Goal: Task Accomplishment & Management: Use online tool/utility

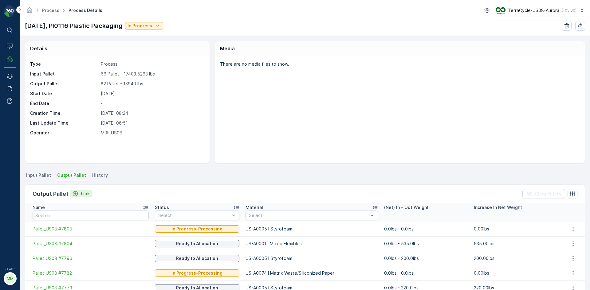
click at [82, 192] on p "Link" at bounding box center [85, 194] width 9 height 6
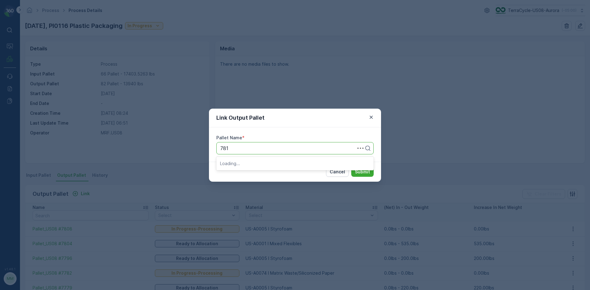
type input "7812"
click at [260, 173] on span "Pallet_US08 #7812" at bounding box center [241, 174] width 43 height 6
click at [361, 171] on p "Submit" at bounding box center [362, 172] width 15 height 6
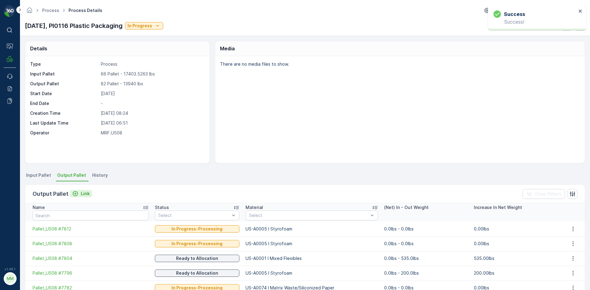
click at [76, 190] on div "Output Pallet Link" at bounding box center [63, 194] width 60 height 9
click at [86, 194] on p "Link" at bounding box center [85, 194] width 9 height 6
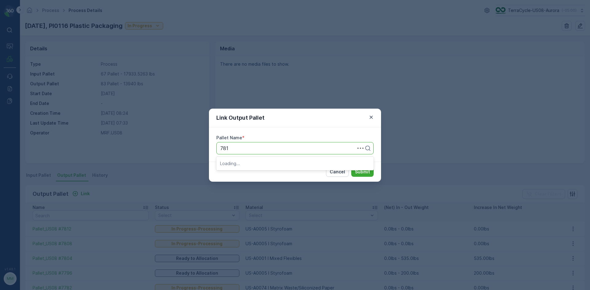
type input "7811"
click at [242, 161] on span "Pallet_US08 #7811" at bounding box center [241, 164] width 42 height 6
click at [362, 171] on p "Submit" at bounding box center [362, 172] width 15 height 6
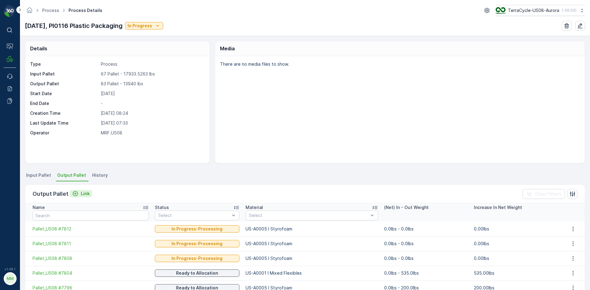
click at [88, 195] on p "Link" at bounding box center [85, 194] width 9 height 6
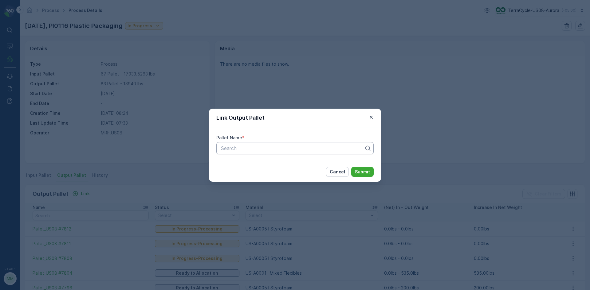
click at [300, 153] on div "Search" at bounding box center [294, 148] width 157 height 12
type input "7814"
click at [252, 173] on span "Pallet_US08 #7814" at bounding box center [241, 174] width 43 height 6
click at [362, 175] on p "Submit" at bounding box center [362, 172] width 15 height 6
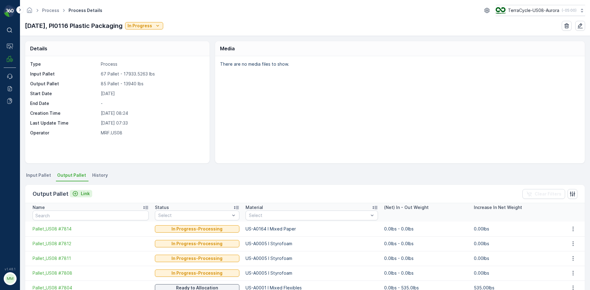
click at [74, 195] on icon "Link" at bounding box center [75, 194] width 6 height 6
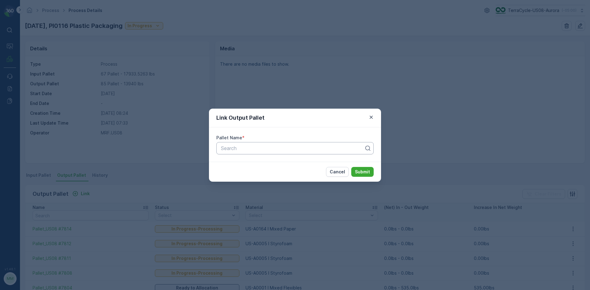
click at [251, 143] on div "Search" at bounding box center [294, 148] width 157 height 12
type input "7815"
click at [261, 166] on span "Pallet_US08 #7815" at bounding box center [241, 164] width 43 height 6
click at [369, 173] on p "Submit" at bounding box center [362, 172] width 15 height 6
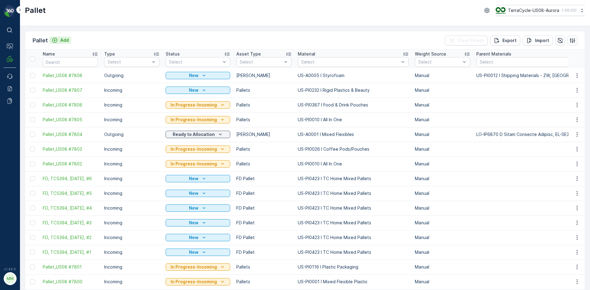
click at [64, 41] on p "Add" at bounding box center [64, 40] width 9 height 6
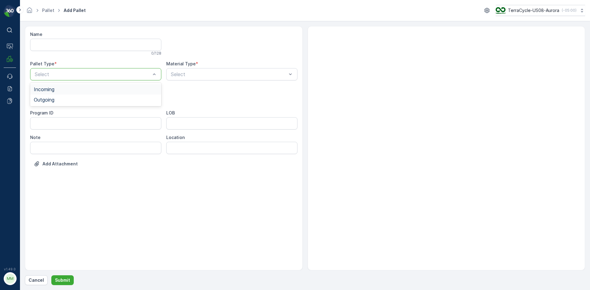
click at [138, 73] on div at bounding box center [92, 75] width 117 height 6
click at [130, 99] on div "Outgoing" at bounding box center [96, 100] width 124 height 6
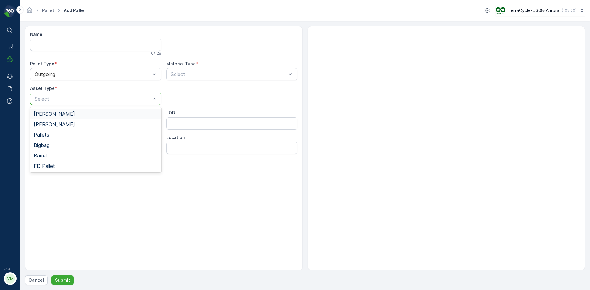
click at [130, 99] on div at bounding box center [92, 99] width 117 height 6
click at [123, 112] on div "Gaylord" at bounding box center [96, 114] width 124 height 6
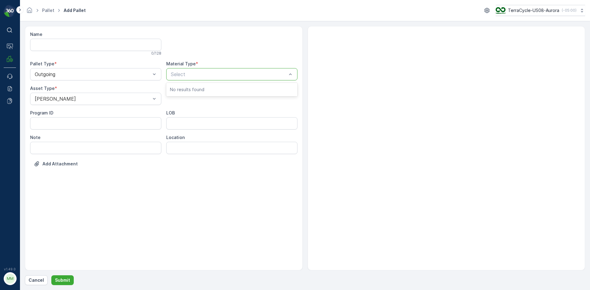
click at [195, 70] on div "Select" at bounding box center [231, 74] width 131 height 12
click at [195, 72] on div at bounding box center [228, 75] width 117 height 6
click at [197, 72] on div at bounding box center [228, 75] width 117 height 6
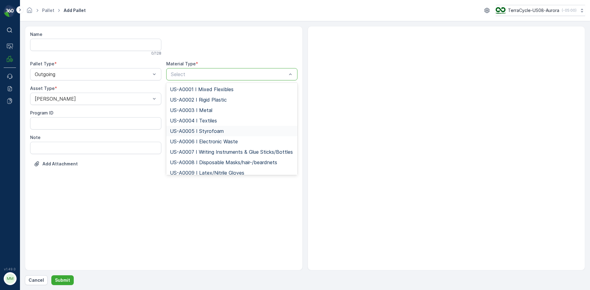
click at [222, 132] on span "US-A0005 I Styrofoam" at bounding box center [197, 131] width 54 height 6
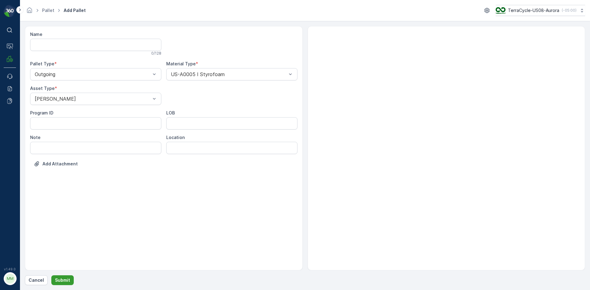
click at [61, 277] on button "Submit" at bounding box center [62, 281] width 22 height 10
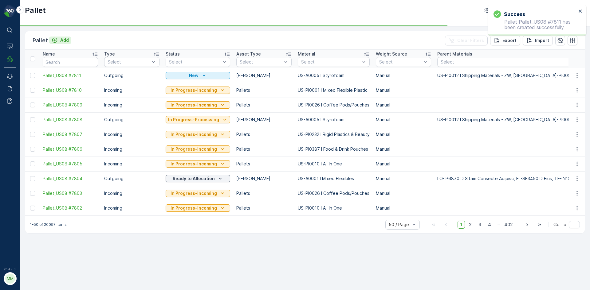
click at [61, 39] on p "Add" at bounding box center [64, 40] width 9 height 6
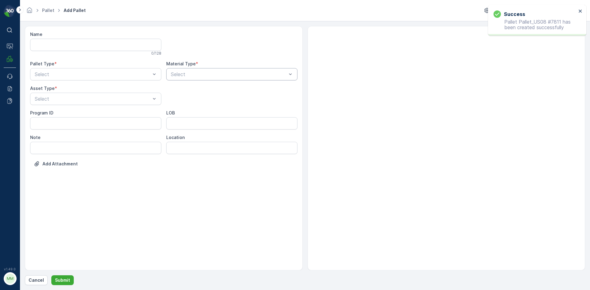
click at [207, 77] on div at bounding box center [228, 75] width 117 height 6
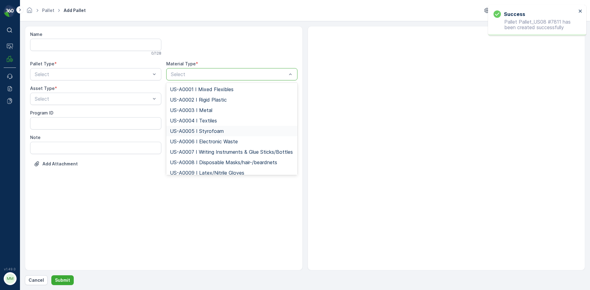
click at [207, 129] on span "US-A0005 I Styrofoam" at bounding box center [197, 131] width 54 height 6
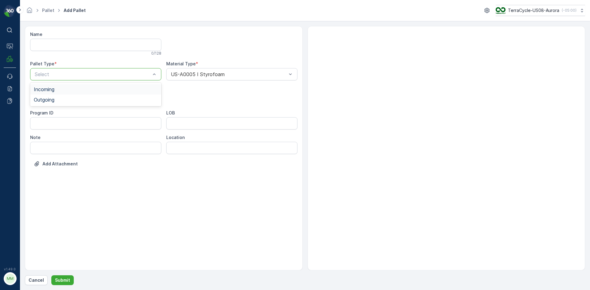
click at [123, 76] on div at bounding box center [92, 75] width 117 height 6
click at [119, 100] on div "Outgoing" at bounding box center [96, 100] width 124 height 6
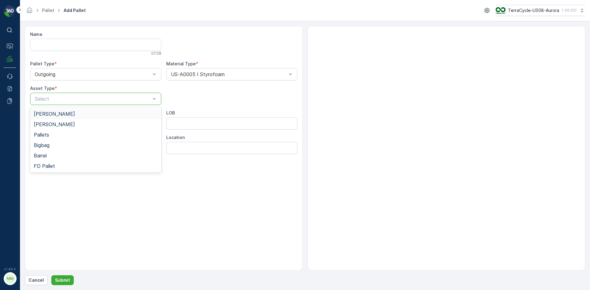
click at [119, 100] on div at bounding box center [92, 99] width 117 height 6
click at [116, 112] on div "Gaylord" at bounding box center [96, 114] width 124 height 6
click at [66, 278] on p "Submit" at bounding box center [62, 281] width 15 height 6
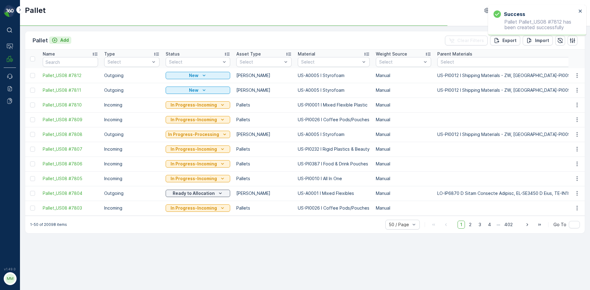
click at [64, 40] on p "Add" at bounding box center [64, 40] width 9 height 6
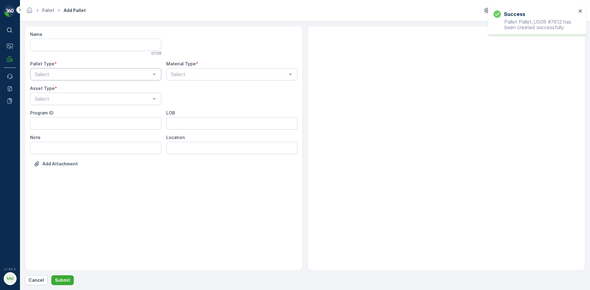
click at [83, 69] on div "Select" at bounding box center [95, 74] width 131 height 12
click at [83, 97] on div "Outgoing" at bounding box center [96, 100] width 124 height 6
click at [83, 97] on div at bounding box center [92, 99] width 117 height 6
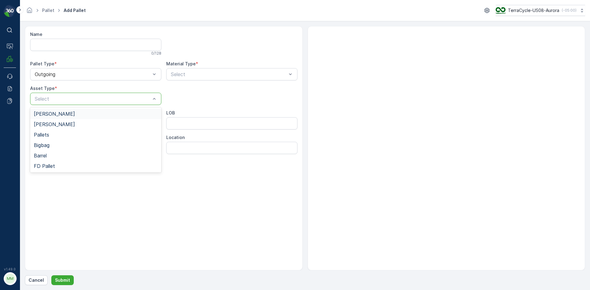
click at [82, 116] on div "Gaylord" at bounding box center [96, 114] width 124 height 6
click at [198, 76] on div at bounding box center [228, 75] width 117 height 6
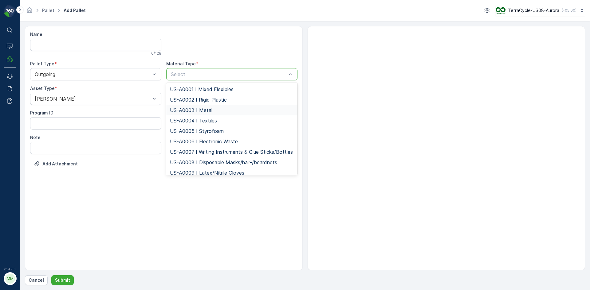
click at [220, 113] on div "US-A0003 I Metal" at bounding box center [231, 110] width 131 height 10
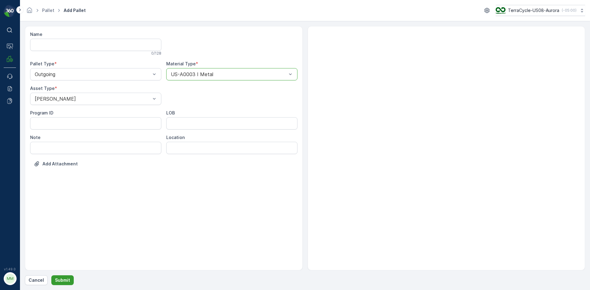
click at [60, 279] on p "Submit" at bounding box center [62, 281] width 15 height 6
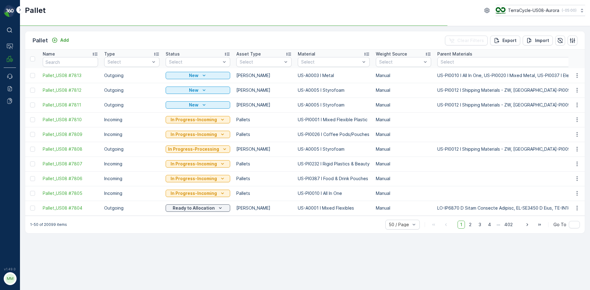
click at [57, 36] on div "Pallet Add" at bounding box center [52, 40] width 39 height 9
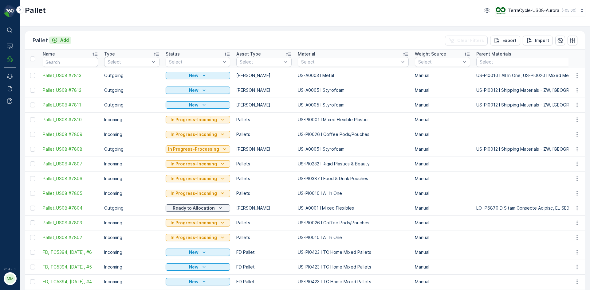
click at [61, 39] on p "Add" at bounding box center [64, 40] width 9 height 6
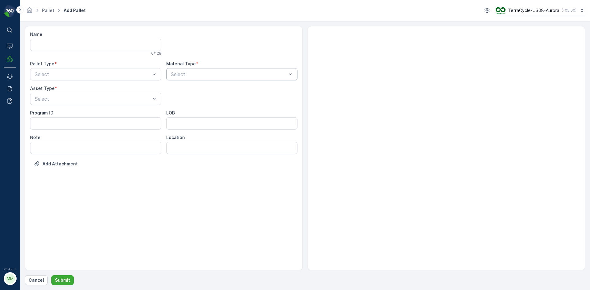
click at [200, 69] on div "Select" at bounding box center [231, 74] width 131 height 12
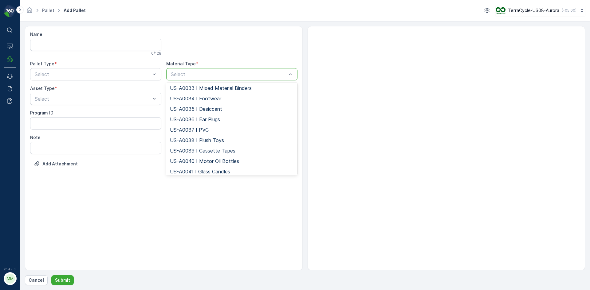
scroll to position [400, 0]
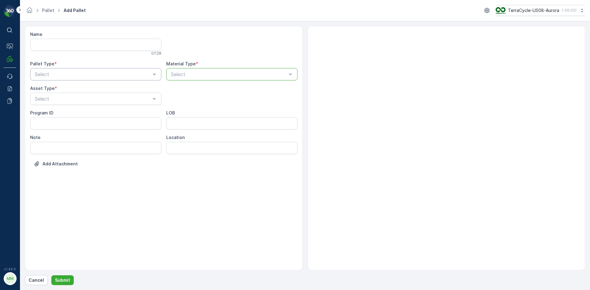
click at [93, 77] on div at bounding box center [92, 75] width 117 height 6
click at [97, 101] on div "Outgoing" at bounding box center [96, 100] width 124 height 6
click at [97, 101] on div at bounding box center [92, 99] width 117 height 6
click at [106, 114] on div "Gaylord" at bounding box center [96, 114] width 124 height 6
click at [227, 75] on div at bounding box center [228, 75] width 117 height 6
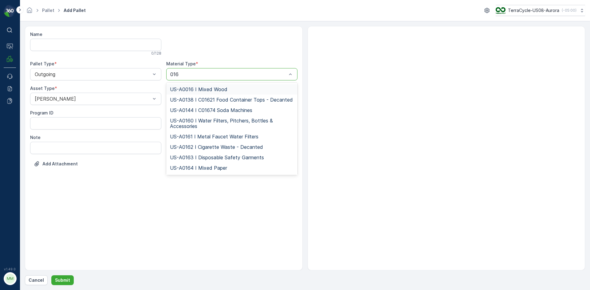
type input "0164"
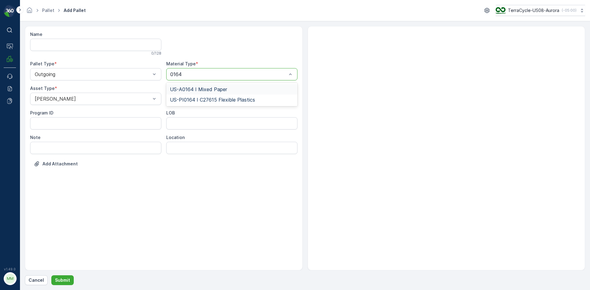
drag, startPoint x: 222, startPoint y: 92, endPoint x: 217, endPoint y: 86, distance: 7.3
click at [220, 89] on span "US-A0164 I Mixed Paper" at bounding box center [198, 90] width 57 height 6
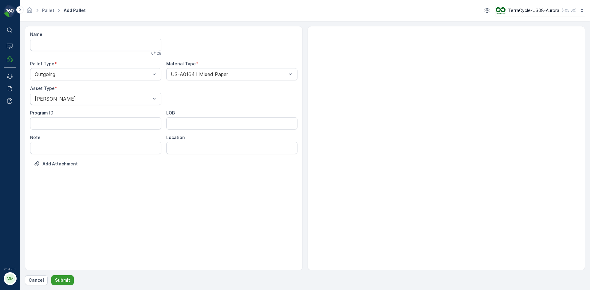
click at [64, 280] on p "Submit" at bounding box center [62, 281] width 15 height 6
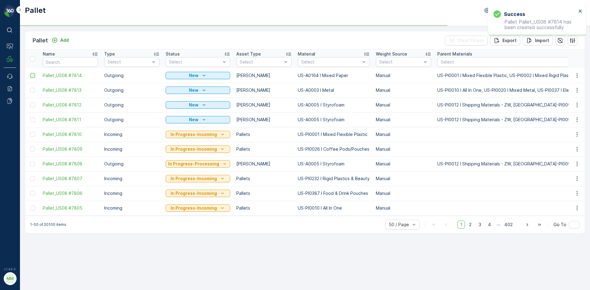
click at [32, 78] on div at bounding box center [32, 75] width 5 height 5
click at [30, 73] on input "checkbox" at bounding box center [30, 73] width 0 height 0
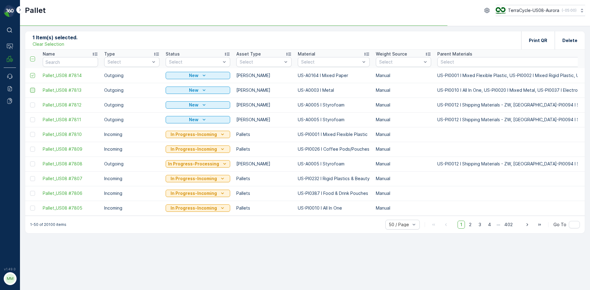
click at [33, 90] on div at bounding box center [32, 90] width 5 height 5
click at [30, 88] on input "checkbox" at bounding box center [30, 88] width 0 height 0
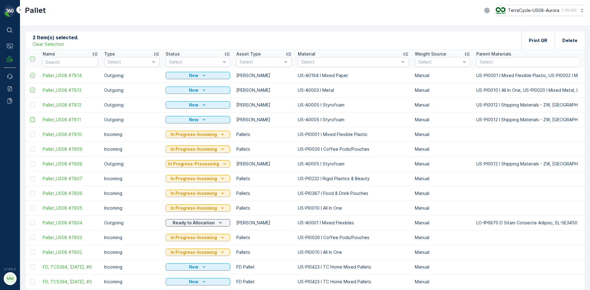
click at [34, 119] on div at bounding box center [32, 119] width 5 height 5
click at [30, 117] on input "checkbox" at bounding box center [30, 117] width 0 height 0
click at [33, 106] on div at bounding box center [32, 105] width 5 height 5
click at [30, 103] on input "checkbox" at bounding box center [30, 103] width 0 height 0
click at [532, 41] on p "Print QR" at bounding box center [538, 40] width 18 height 6
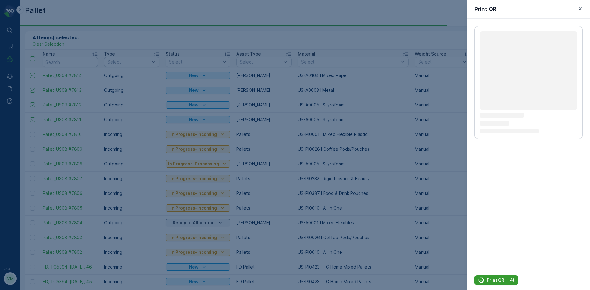
click at [494, 279] on p "Print QR - (4)" at bounding box center [501, 281] width 28 height 6
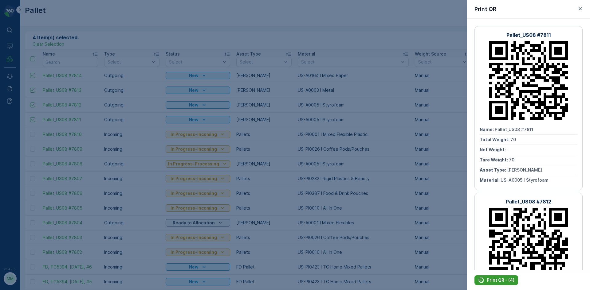
click at [494, 279] on p "Print QR - (4)" at bounding box center [501, 281] width 28 height 6
click at [571, 2] on div "Print QR" at bounding box center [528, 9] width 123 height 19
click at [579, 7] on icon "button" at bounding box center [580, 9] width 6 height 6
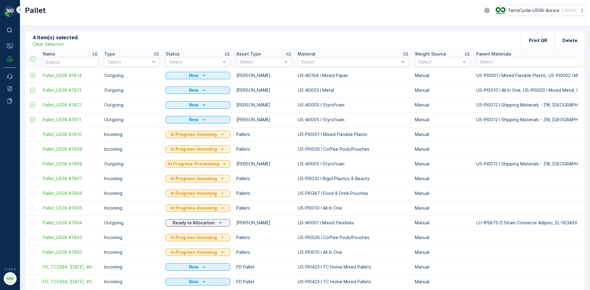
click at [45, 45] on p "Clear Selection" at bounding box center [49, 44] width 32 height 6
click at [65, 37] on p "Add" at bounding box center [64, 40] width 9 height 6
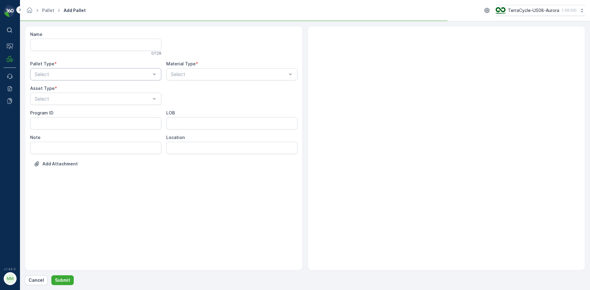
click at [140, 72] on div at bounding box center [92, 75] width 117 height 6
click at [123, 101] on div "Outgoing" at bounding box center [96, 100] width 124 height 6
click at [123, 101] on div at bounding box center [92, 99] width 117 height 6
click at [118, 114] on div "Gaylord" at bounding box center [96, 114] width 124 height 6
type input "0074"
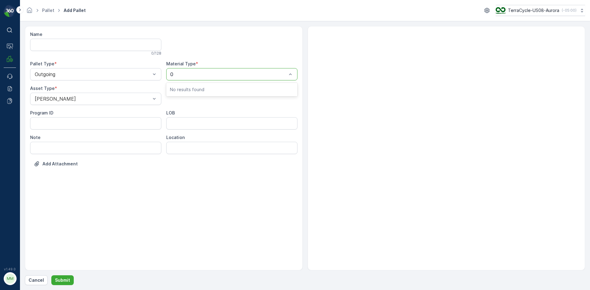
type input "00"
click at [211, 74] on div at bounding box center [228, 75] width 117 height 6
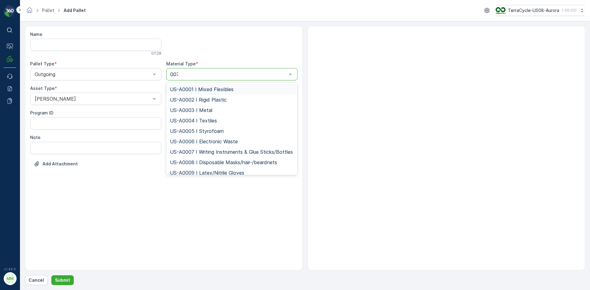
type input "0074"
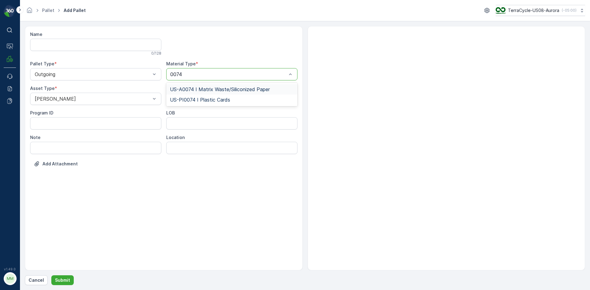
click at [219, 90] on span "US-A0074 I Matrix Waste/Siliconized Paper" at bounding box center [220, 90] width 100 height 6
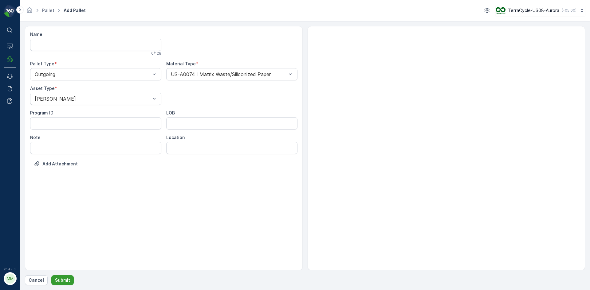
click at [67, 279] on p "Submit" at bounding box center [62, 281] width 15 height 6
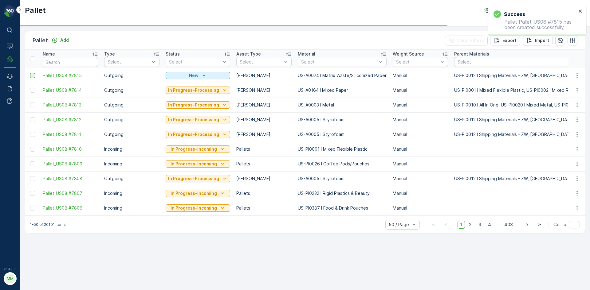
click at [30, 75] on div at bounding box center [32, 75] width 5 height 5
click at [30, 73] on input "checkbox" at bounding box center [30, 73] width 0 height 0
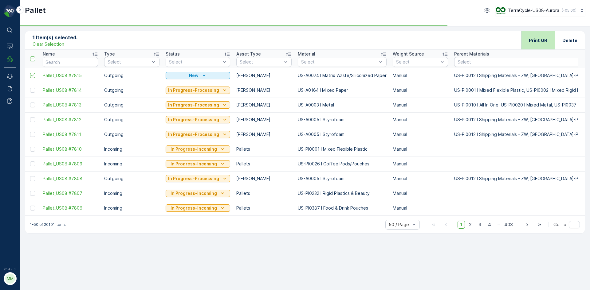
click at [546, 40] on p "Print QR" at bounding box center [538, 40] width 18 height 6
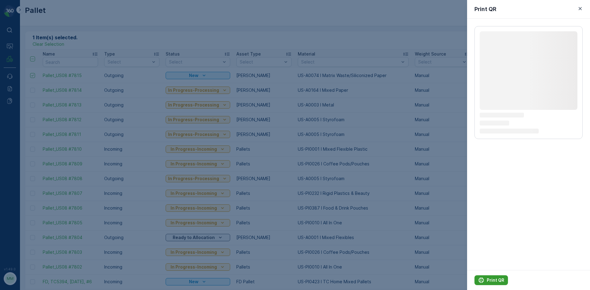
click at [498, 282] on p "Print QR" at bounding box center [496, 281] width 18 height 6
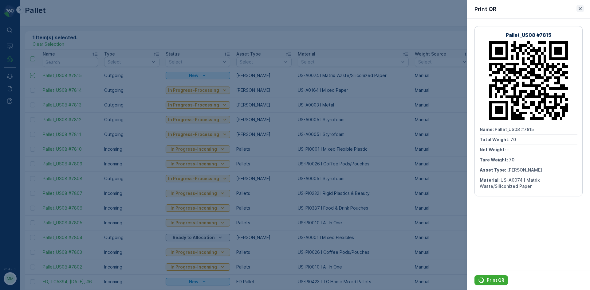
click at [578, 7] on icon "button" at bounding box center [580, 9] width 6 height 6
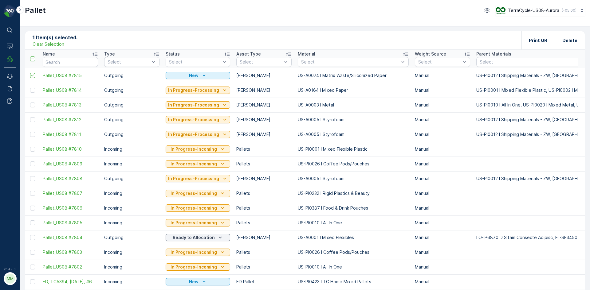
click at [52, 45] on p "Clear Selection" at bounding box center [49, 44] width 32 height 6
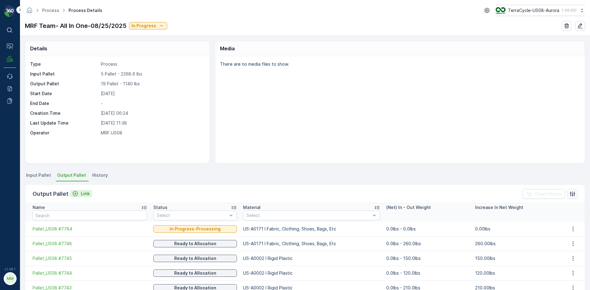
click at [85, 195] on p "Link" at bounding box center [85, 194] width 9 height 6
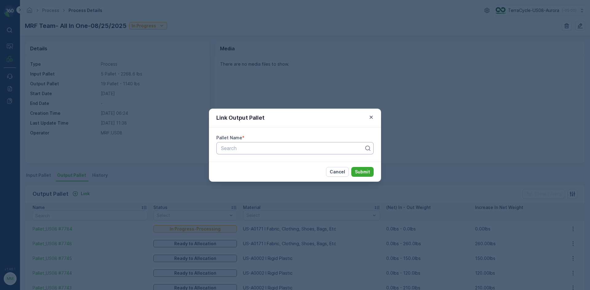
click at [295, 146] on div at bounding box center [292, 149] width 144 height 6
type input "7813"
click at [292, 177] on div "Pallet_US08 #7813" at bounding box center [294, 174] width 157 height 10
click at [371, 172] on button "Submit" at bounding box center [362, 172] width 22 height 10
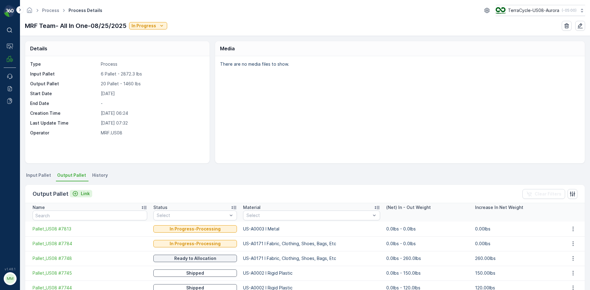
click at [79, 194] on div "Link" at bounding box center [81, 194] width 18 height 6
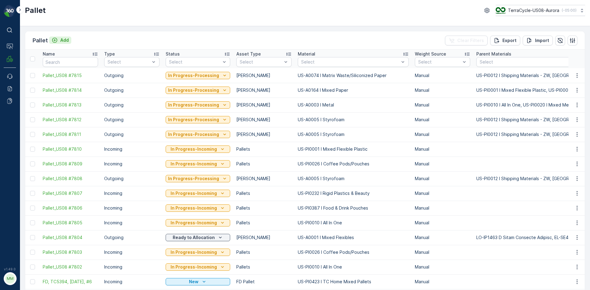
click at [64, 40] on p "Add" at bounding box center [64, 40] width 9 height 6
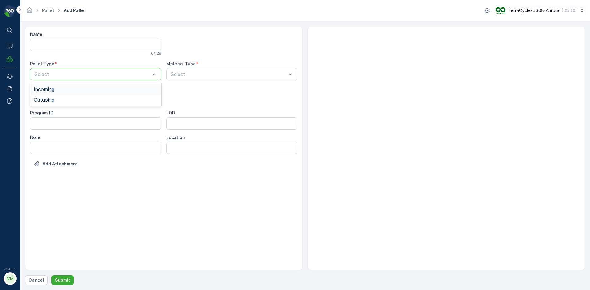
click at [110, 93] on div "Incoming" at bounding box center [95, 89] width 131 height 10
click at [115, 75] on div at bounding box center [92, 75] width 117 height 6
click at [98, 102] on div "Outgoing" at bounding box center [96, 100] width 124 height 6
click at [100, 99] on div at bounding box center [92, 99] width 117 height 6
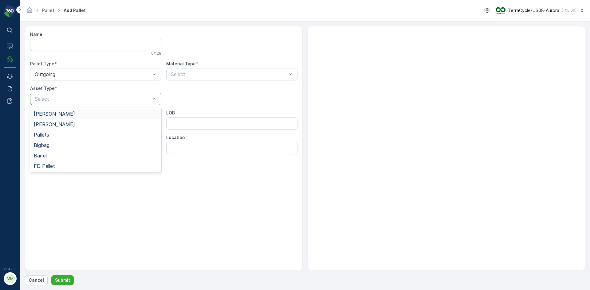
click at [99, 117] on div "Gaylord" at bounding box center [95, 114] width 131 height 10
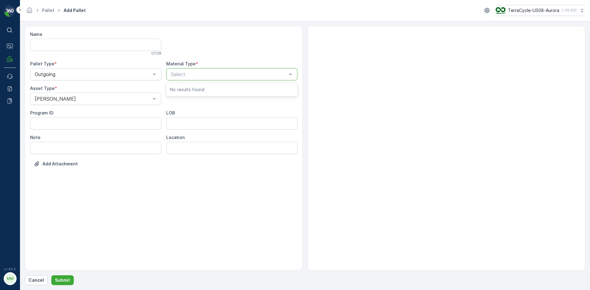
click at [216, 74] on div at bounding box center [228, 75] width 117 height 6
type input "0"
type input "9999"
click at [207, 90] on span "US-A9999 I Cardboard & Paper" at bounding box center [206, 90] width 73 height 6
click at [60, 279] on p "Submit" at bounding box center [62, 281] width 15 height 6
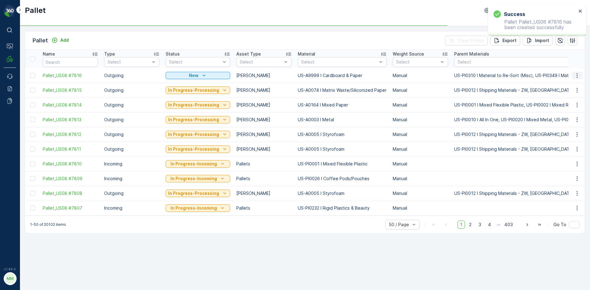
click at [578, 74] on icon "button" at bounding box center [577, 76] width 6 height 6
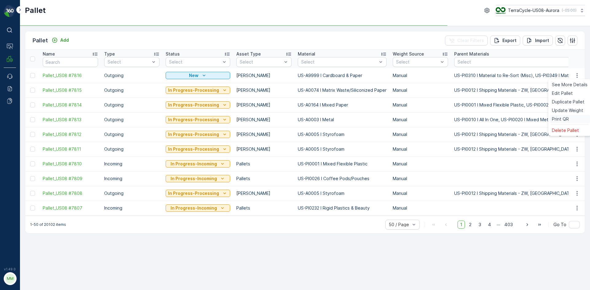
click at [566, 117] on span "Print QR" at bounding box center [560, 119] width 17 height 6
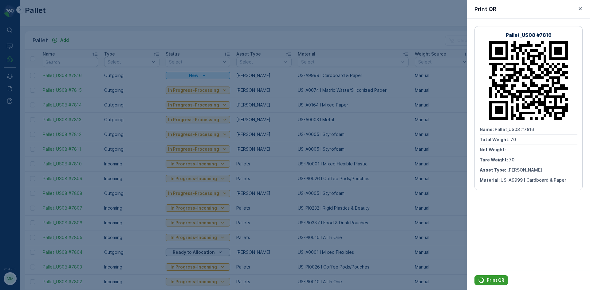
click at [491, 280] on p "Print QR" at bounding box center [496, 281] width 18 height 6
click at [456, 249] on div at bounding box center [295, 145] width 590 height 290
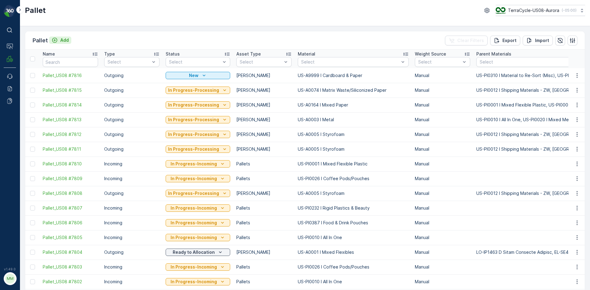
click at [63, 39] on p "Add" at bounding box center [64, 40] width 9 height 6
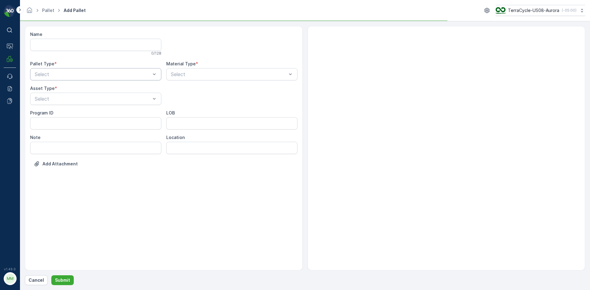
click at [147, 74] on div at bounding box center [92, 75] width 117 height 6
click at [135, 101] on div "Outgoing" at bounding box center [96, 100] width 124 height 6
click at [135, 101] on div at bounding box center [92, 99] width 117 height 6
click at [130, 108] on div "Gaylord Bales Pallets Bigbag Barrel FD Pallet" at bounding box center [95, 140] width 131 height 65
click at [58, 117] on div "Gaylord" at bounding box center [95, 114] width 131 height 10
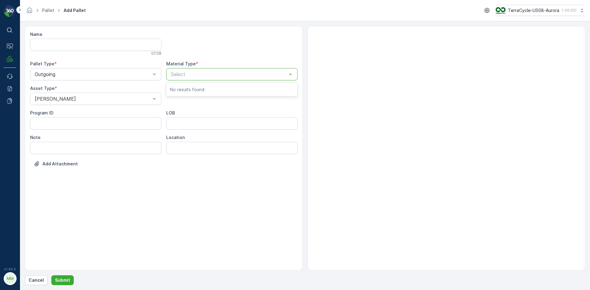
click at [258, 77] on p "Select" at bounding box center [229, 74] width 116 height 7
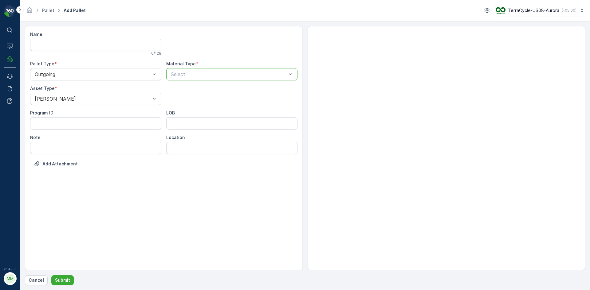
click at [258, 77] on p "Select" at bounding box center [229, 74] width 116 height 7
click at [256, 78] on div "Select" at bounding box center [231, 74] width 131 height 12
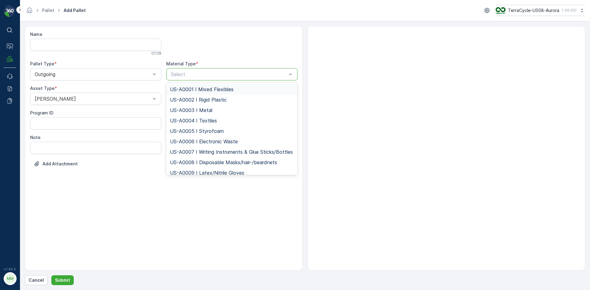
click at [256, 78] on div "Select" at bounding box center [231, 74] width 131 height 12
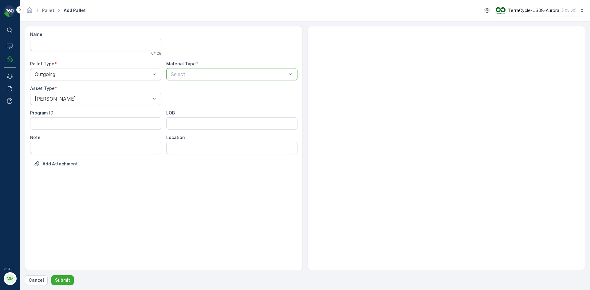
click at [256, 78] on div "Select" at bounding box center [231, 74] width 131 height 12
click at [254, 79] on div "Select" at bounding box center [231, 74] width 131 height 12
click at [239, 75] on div at bounding box center [228, 75] width 117 height 6
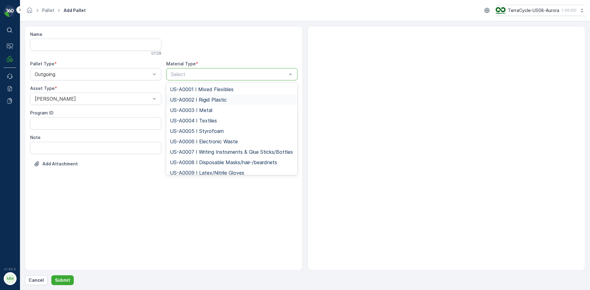
click at [239, 98] on div "US-A0002 I Rigid Plastic" at bounding box center [232, 100] width 124 height 6
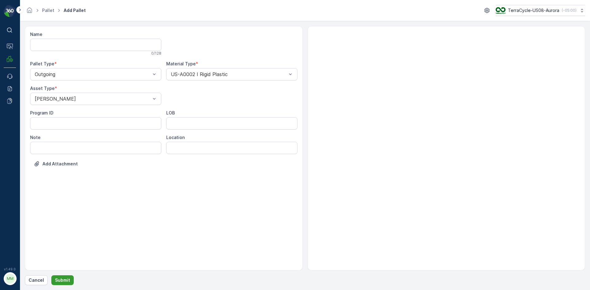
click at [67, 280] on p "Submit" at bounding box center [62, 281] width 15 height 6
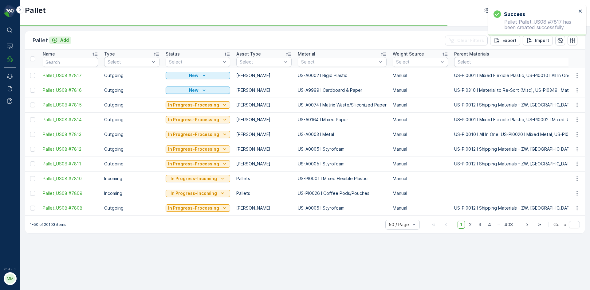
click at [65, 40] on p "Add" at bounding box center [64, 40] width 9 height 6
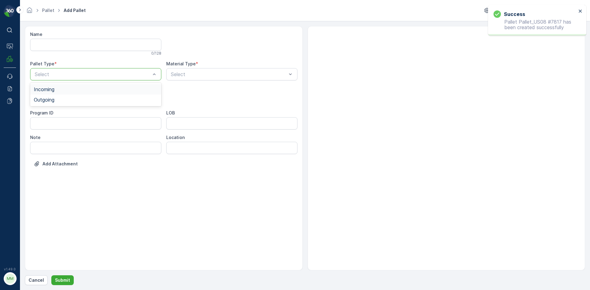
click at [82, 75] on div at bounding box center [92, 75] width 117 height 6
click at [76, 102] on div "Outgoing" at bounding box center [96, 100] width 124 height 6
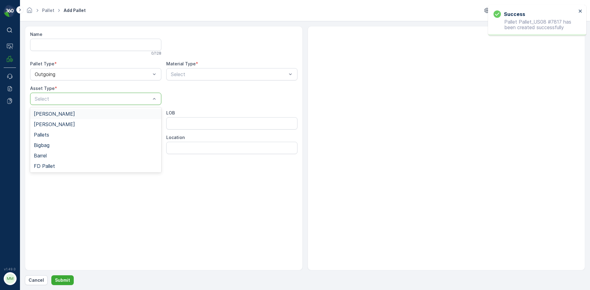
click at [72, 112] on div "Gaylord" at bounding box center [96, 114] width 124 height 6
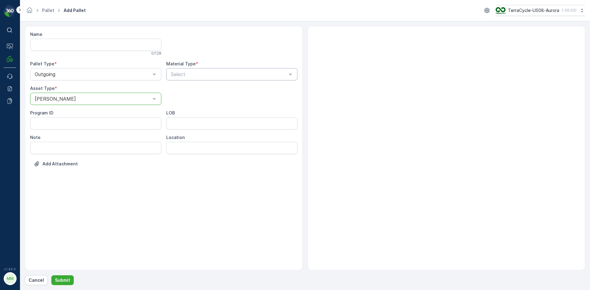
click at [184, 74] on div at bounding box center [228, 75] width 117 height 6
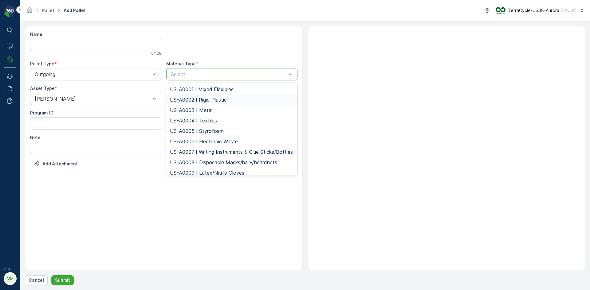
click at [182, 99] on span "US-A0002 I Rigid Plastic" at bounding box center [198, 100] width 57 height 6
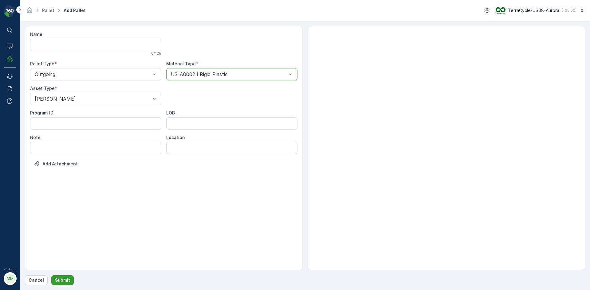
click at [72, 281] on button "Submit" at bounding box center [62, 281] width 22 height 10
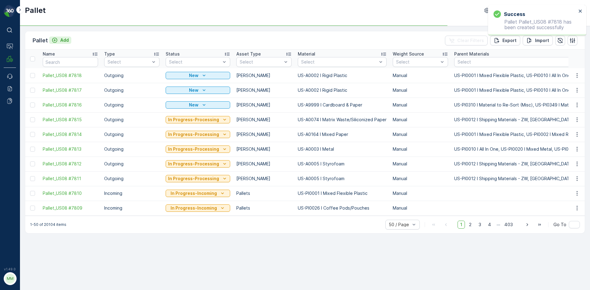
click at [63, 39] on p "Add" at bounding box center [64, 40] width 9 height 6
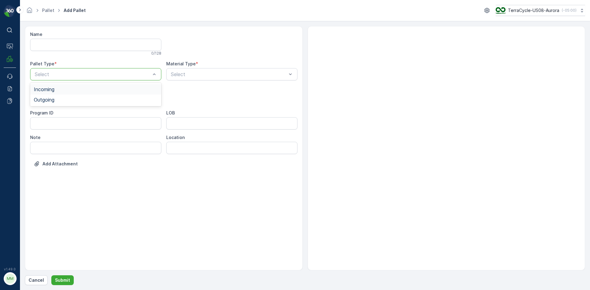
click at [101, 73] on div at bounding box center [92, 75] width 117 height 6
click at [106, 100] on div "Outgoing" at bounding box center [96, 100] width 124 height 6
click at [178, 75] on div at bounding box center [228, 75] width 117 height 6
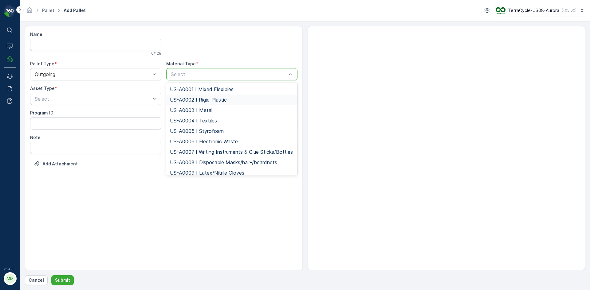
click at [184, 101] on span "US-A0002 I Rigid Plastic" at bounding box center [198, 100] width 57 height 6
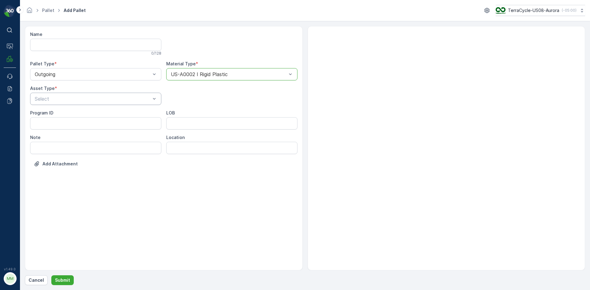
click at [139, 103] on div "Select" at bounding box center [95, 99] width 131 height 12
click at [107, 118] on div "Gaylord" at bounding box center [95, 114] width 131 height 10
click at [64, 279] on p "Submit" at bounding box center [62, 281] width 15 height 6
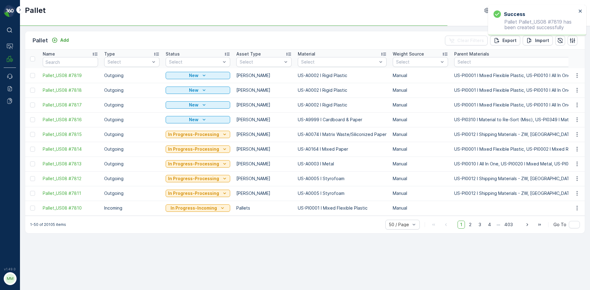
click at [65, 36] on div "Pallet Add" at bounding box center [52, 40] width 39 height 9
click at [65, 40] on p "Add" at bounding box center [64, 40] width 9 height 6
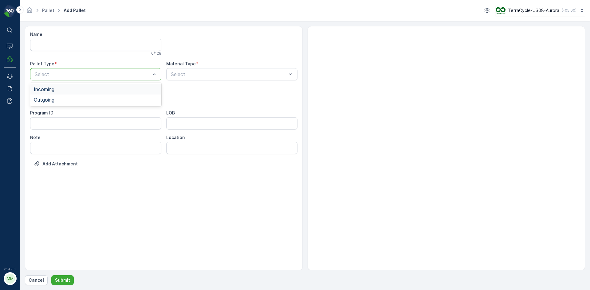
click at [81, 69] on div "Select" at bounding box center [95, 74] width 131 height 12
click at [76, 101] on div "Outgoing" at bounding box center [96, 100] width 124 height 6
click at [203, 75] on div at bounding box center [228, 75] width 117 height 6
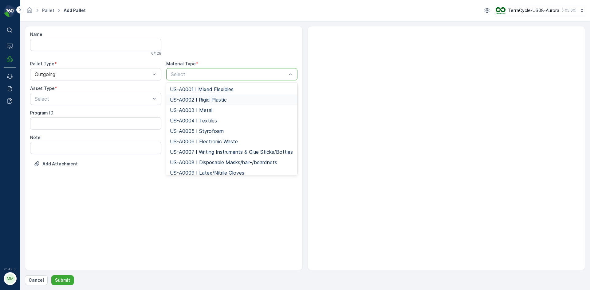
click at [197, 98] on span "US-A0002 I Rigid Plastic" at bounding box center [198, 100] width 57 height 6
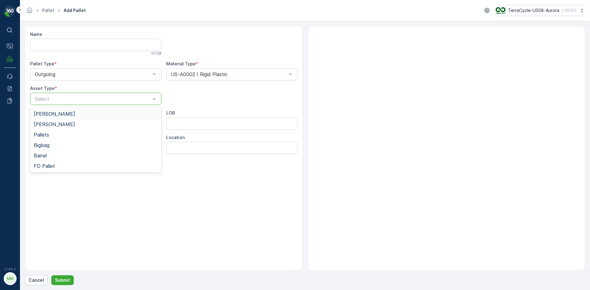
click at [99, 94] on div "Select" at bounding box center [95, 99] width 131 height 12
click at [100, 115] on div "Gaylord" at bounding box center [96, 114] width 124 height 6
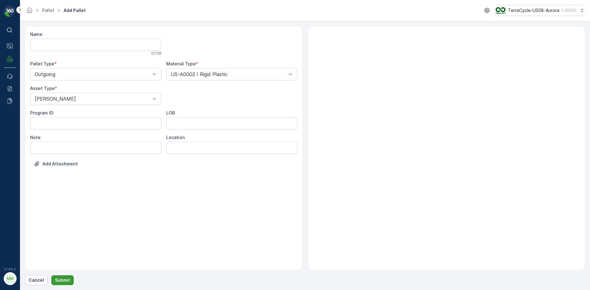
click at [65, 280] on p "Submit" at bounding box center [62, 281] width 15 height 6
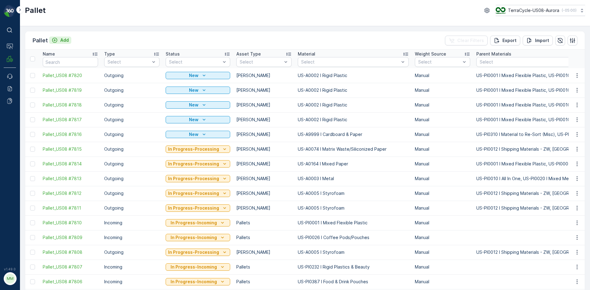
click at [61, 43] on p "Add" at bounding box center [64, 40] width 9 height 6
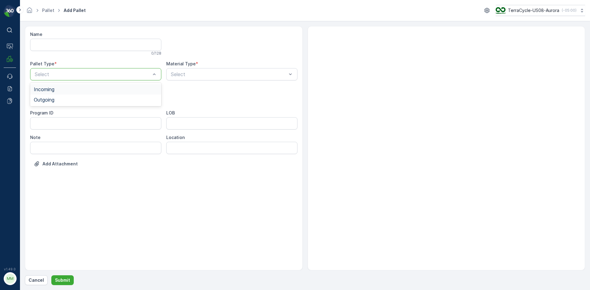
click at [80, 70] on div "Select" at bounding box center [95, 74] width 131 height 12
click at [75, 102] on div "Outgoing" at bounding box center [96, 100] width 124 height 6
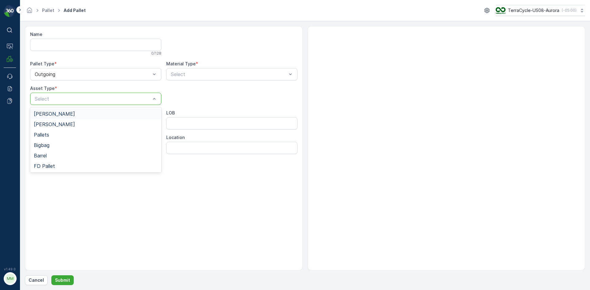
click at [77, 114] on div "Gaylord" at bounding box center [96, 114] width 124 height 6
click at [192, 73] on div at bounding box center [228, 75] width 117 height 6
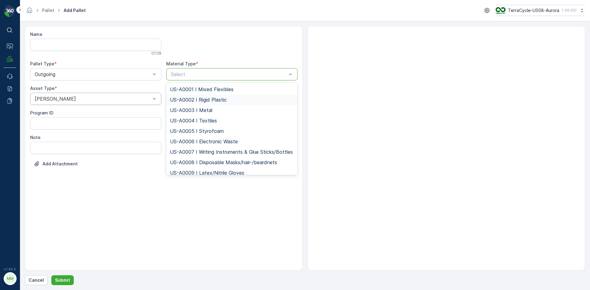
click at [200, 99] on span "US-A0002 I Rigid Plastic" at bounding box center [198, 100] width 57 height 6
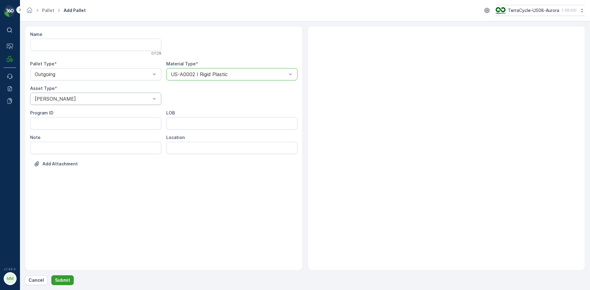
click at [56, 283] on p "Submit" at bounding box center [62, 281] width 15 height 6
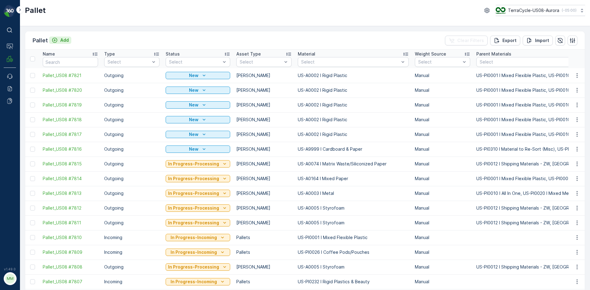
click at [54, 37] on icon "Add" at bounding box center [55, 40] width 6 height 6
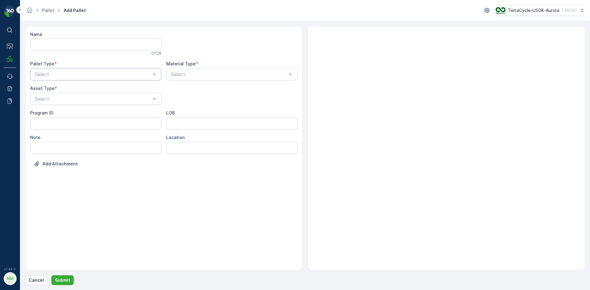
click at [76, 73] on div at bounding box center [92, 75] width 117 height 6
click at [79, 97] on div "Outgoing" at bounding box center [96, 100] width 124 height 6
click at [79, 97] on div at bounding box center [92, 99] width 117 height 6
click at [78, 112] on div "Gaylord" at bounding box center [96, 114] width 124 height 6
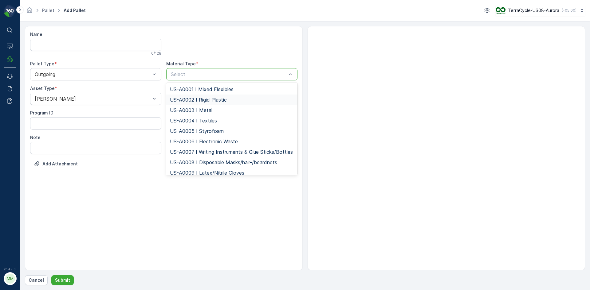
click at [228, 99] on div "US-A0002 I Rigid Plastic" at bounding box center [232, 100] width 124 height 6
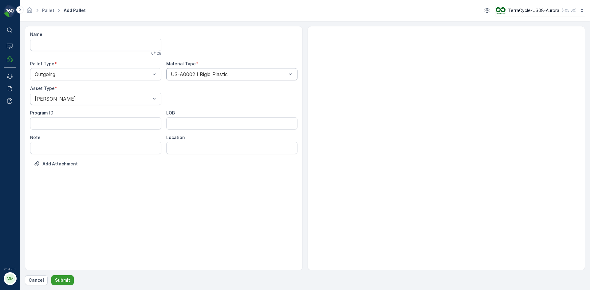
click at [69, 281] on p "Submit" at bounding box center [62, 281] width 15 height 6
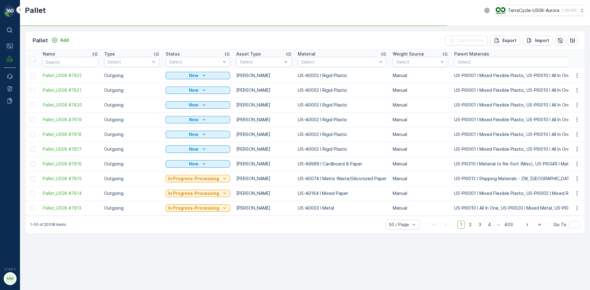
click at [58, 44] on div "Pallet Add" at bounding box center [52, 40] width 39 height 9
click at [61, 41] on p "Add" at bounding box center [64, 40] width 9 height 6
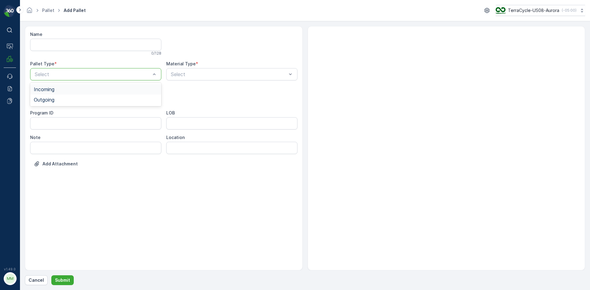
click at [85, 75] on div at bounding box center [92, 75] width 117 height 6
click at [82, 98] on div "Outgoing" at bounding box center [96, 100] width 124 height 6
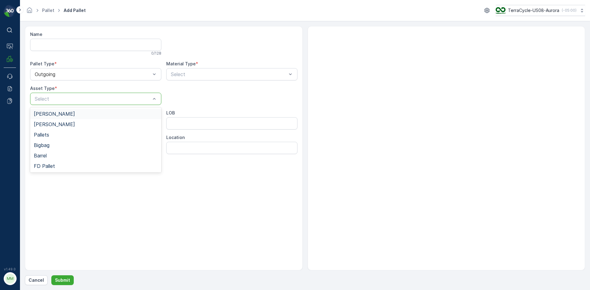
click at [82, 98] on div at bounding box center [92, 99] width 117 height 6
click at [83, 115] on div "Gaylord" at bounding box center [96, 114] width 124 height 6
click at [235, 70] on div "Select" at bounding box center [231, 74] width 131 height 12
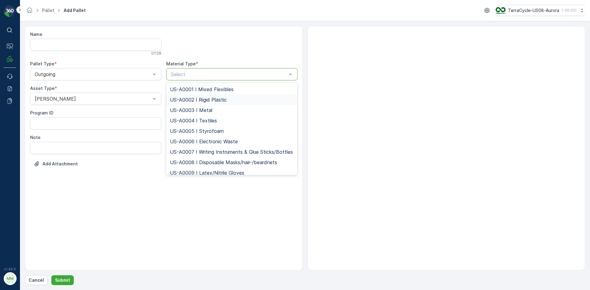
click at [225, 101] on span "US-A0002 I Rigid Plastic" at bounding box center [198, 100] width 57 height 6
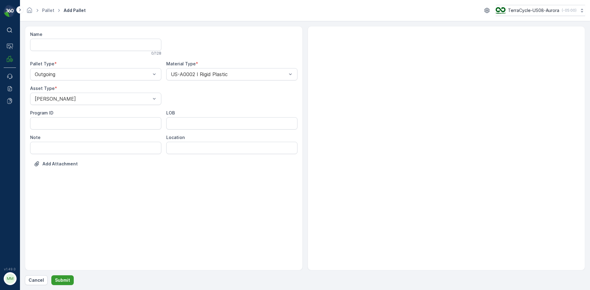
click at [69, 278] on button "Submit" at bounding box center [62, 281] width 22 height 10
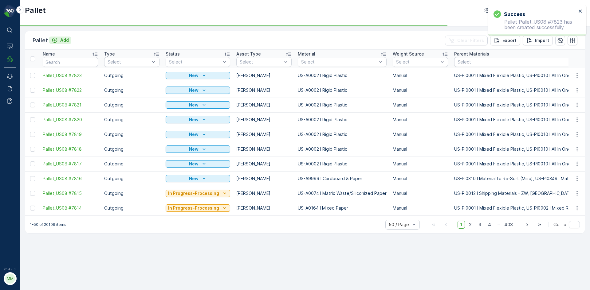
click at [67, 40] on p "Add" at bounding box center [64, 40] width 9 height 6
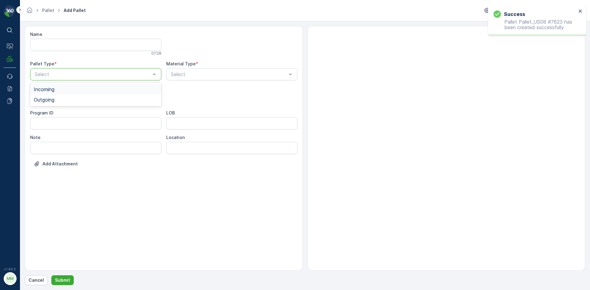
click at [69, 69] on div "Select" at bounding box center [95, 74] width 131 height 12
click at [65, 102] on div "Outgoing" at bounding box center [96, 100] width 124 height 6
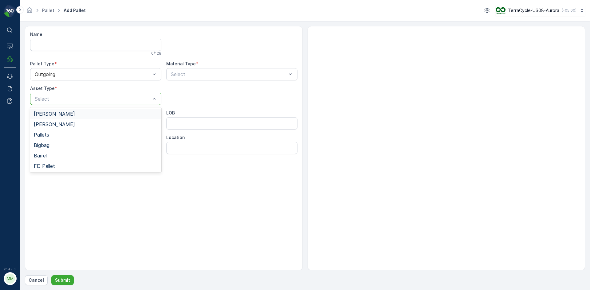
click at [66, 103] on div "Select" at bounding box center [95, 99] width 131 height 12
click at [66, 112] on div "Gaylord" at bounding box center [96, 114] width 124 height 6
click at [224, 72] on div at bounding box center [228, 75] width 117 height 6
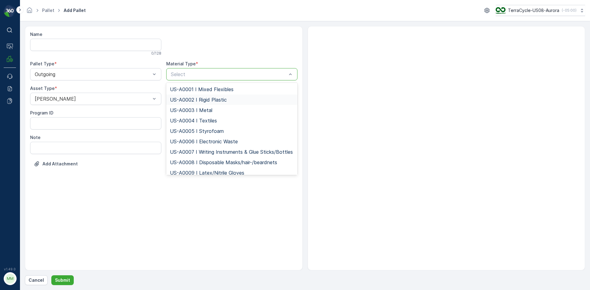
click at [220, 99] on span "US-A0002 I Rigid Plastic" at bounding box center [198, 100] width 57 height 6
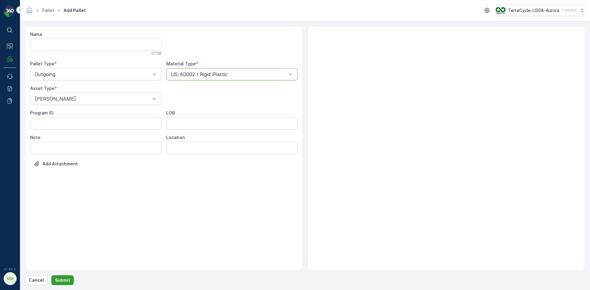
click at [58, 280] on p "Submit" at bounding box center [62, 281] width 15 height 6
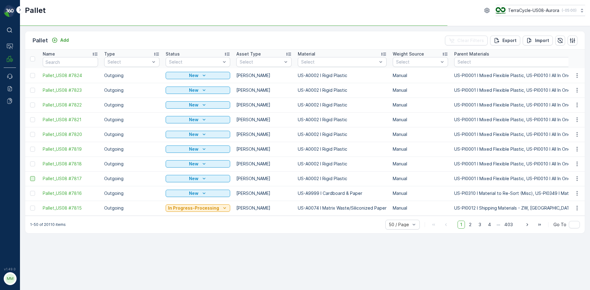
click at [32, 178] on div at bounding box center [32, 178] width 5 height 5
click at [30, 176] on input "checkbox" at bounding box center [30, 176] width 0 height 0
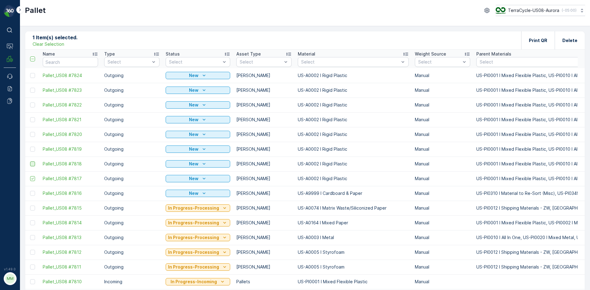
click at [32, 164] on div at bounding box center [32, 164] width 5 height 5
click at [30, 162] on input "checkbox" at bounding box center [30, 162] width 0 height 0
click at [33, 149] on div at bounding box center [32, 149] width 5 height 5
click at [30, 147] on input "checkbox" at bounding box center [30, 147] width 0 height 0
click at [33, 134] on div at bounding box center [32, 134] width 5 height 5
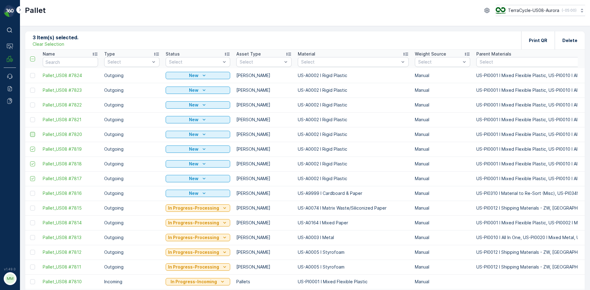
click at [30, 132] on input "checkbox" at bounding box center [30, 132] width 0 height 0
click at [35, 120] on div at bounding box center [32, 119] width 5 height 5
click at [30, 117] on input "checkbox" at bounding box center [30, 117] width 0 height 0
click at [32, 106] on div at bounding box center [32, 105] width 5 height 5
click at [30, 103] on input "checkbox" at bounding box center [30, 103] width 0 height 0
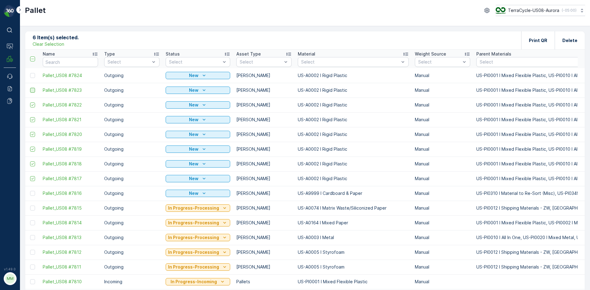
click at [33, 92] on div at bounding box center [32, 90] width 5 height 5
click at [30, 88] on input "checkbox" at bounding box center [30, 88] width 0 height 0
click at [32, 77] on div at bounding box center [32, 75] width 5 height 5
click at [30, 73] on input "checkbox" at bounding box center [30, 73] width 0 height 0
click at [532, 42] on p "Print QR" at bounding box center [538, 40] width 18 height 6
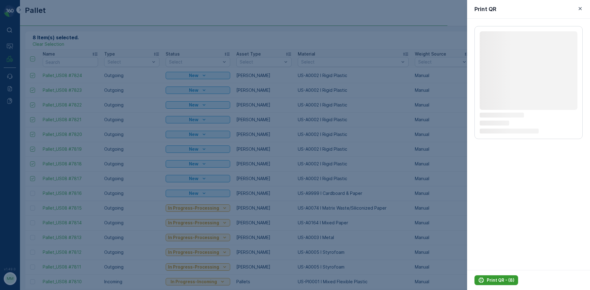
click at [502, 281] on p "Print QR - (8)" at bounding box center [501, 281] width 28 height 6
click at [499, 282] on p "Print QR - (8)" at bounding box center [501, 281] width 28 height 6
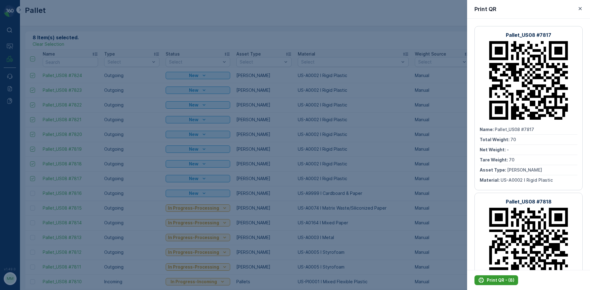
click at [499, 282] on p "Print QR - (8)" at bounding box center [501, 281] width 28 height 6
click at [580, 8] on icon "button" at bounding box center [580, 8] width 3 height 3
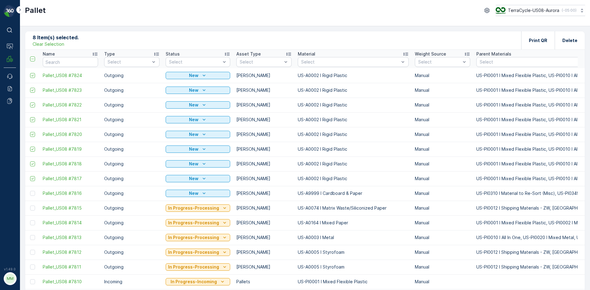
click at [50, 45] on p "Clear Selection" at bounding box center [49, 44] width 32 height 6
click at [59, 36] on div "Pallet Add Clear Filters Export Import" at bounding box center [305, 40] width 560 height 18
click at [61, 38] on p "Add" at bounding box center [64, 40] width 9 height 6
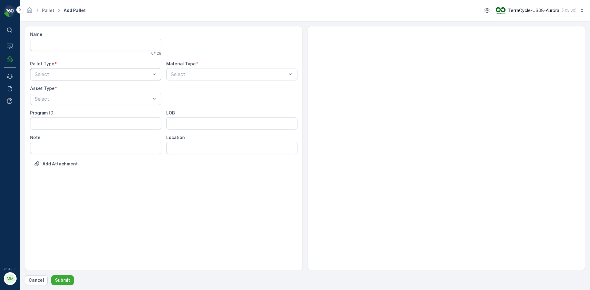
drag, startPoint x: 139, startPoint y: 68, endPoint x: 137, endPoint y: 71, distance: 3.3
click at [137, 70] on div "Pallet Type * Select" at bounding box center [95, 71] width 131 height 20
click at [136, 72] on div at bounding box center [92, 75] width 117 height 6
click at [105, 102] on div "Outgoing" at bounding box center [96, 100] width 124 height 6
click at [96, 122] on div "Bales" at bounding box center [96, 125] width 124 height 6
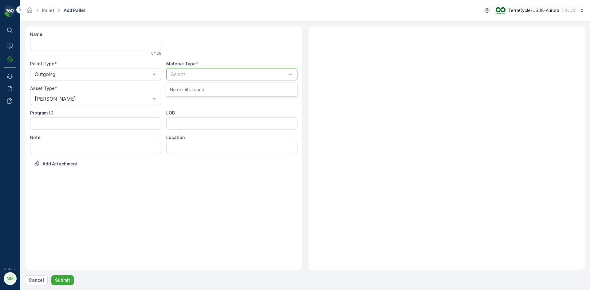
click at [211, 73] on div at bounding box center [228, 75] width 117 height 6
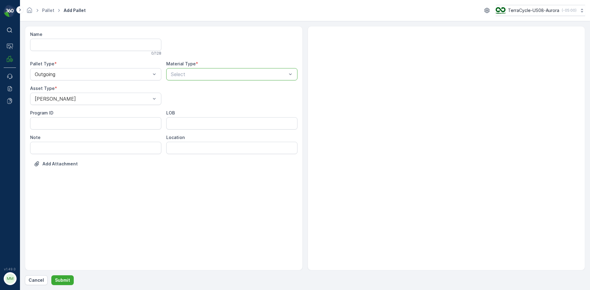
click at [211, 73] on div at bounding box center [228, 75] width 117 height 6
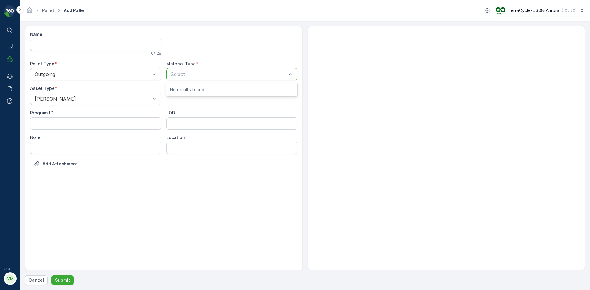
click at [211, 72] on div at bounding box center [228, 75] width 117 height 6
click at [211, 71] on div "Select" at bounding box center [228, 74] width 117 height 7
click at [211, 69] on div "Select" at bounding box center [231, 74] width 131 height 12
click at [211, 68] on div "Select" at bounding box center [231, 74] width 131 height 12
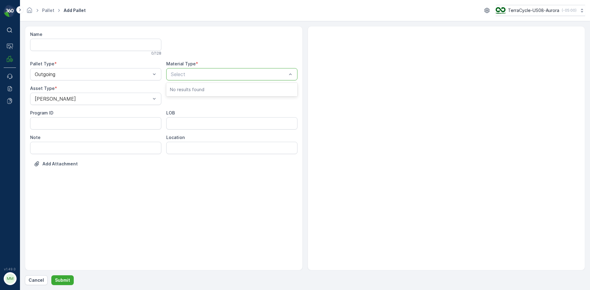
click at [211, 68] on div "Select" at bounding box center [231, 74] width 131 height 12
click at [234, 75] on div at bounding box center [228, 75] width 117 height 6
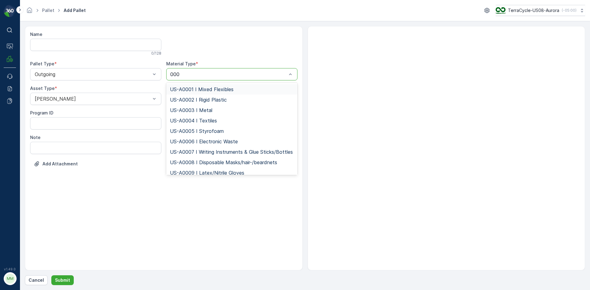
type input "0001"
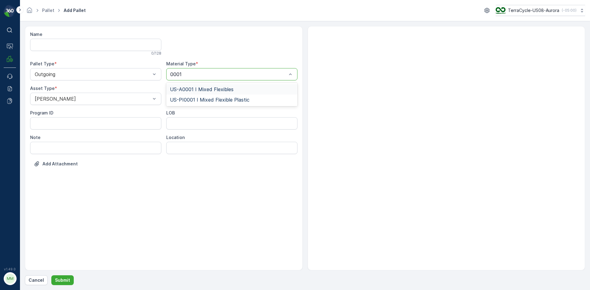
click at [231, 90] on span "US-A0001 I Mixed Flexibles" at bounding box center [202, 90] width 64 height 6
click at [65, 279] on p "Submit" at bounding box center [62, 281] width 15 height 6
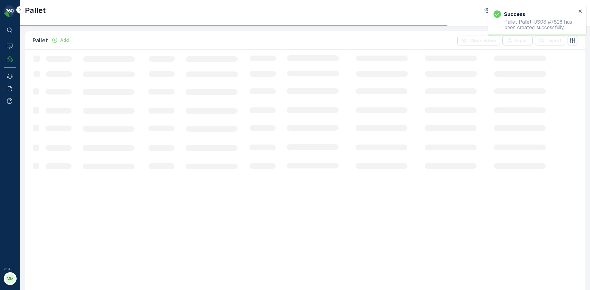
click at [65, 41] on p "Add" at bounding box center [64, 40] width 9 height 6
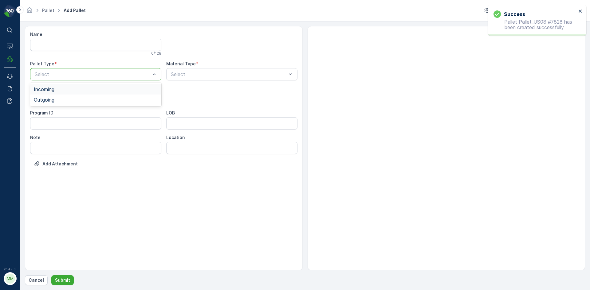
click at [78, 74] on div at bounding box center [92, 75] width 117 height 6
click at [82, 99] on div "Outgoing" at bounding box center [96, 100] width 124 height 6
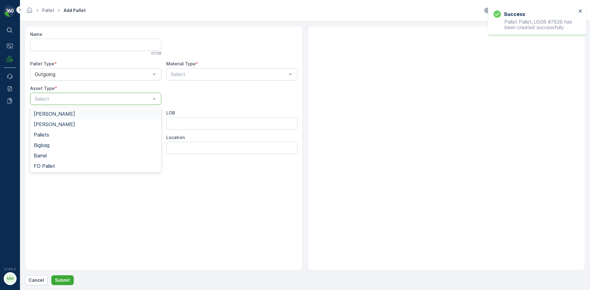
click at [82, 99] on div at bounding box center [92, 99] width 117 height 6
click at [76, 127] on div "Bales" at bounding box center [96, 125] width 124 height 6
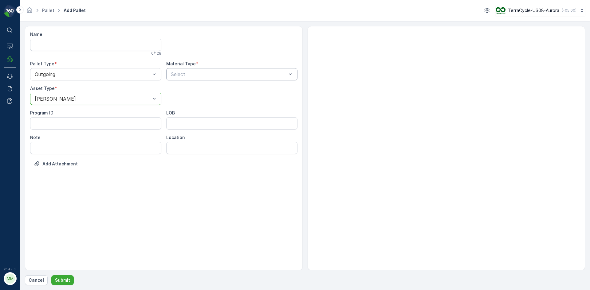
click at [214, 75] on div at bounding box center [228, 75] width 117 height 6
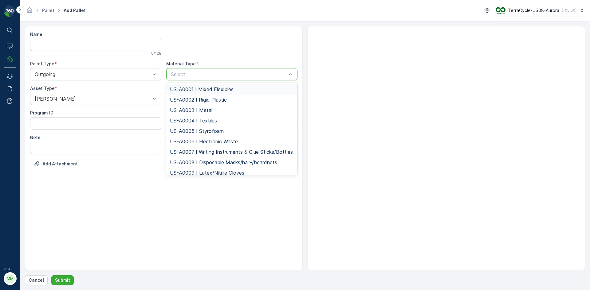
click at [214, 91] on span "US-A0001 I Mixed Flexibles" at bounding box center [202, 90] width 64 height 6
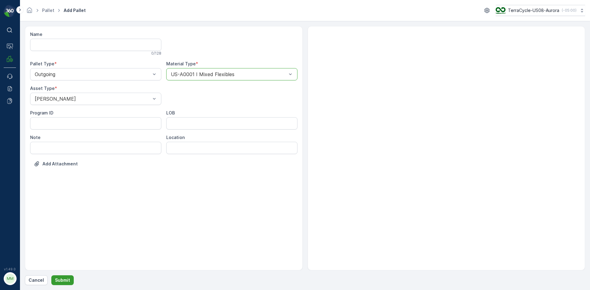
click at [66, 279] on p "Submit" at bounding box center [62, 281] width 15 height 6
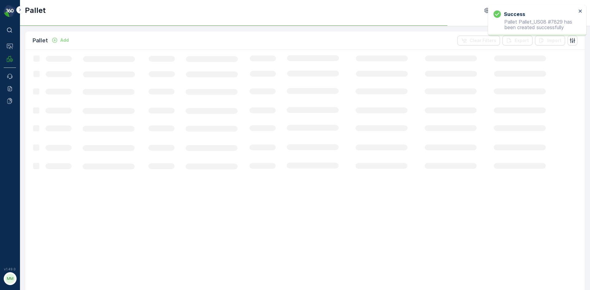
click at [68, 40] on p "Add" at bounding box center [64, 40] width 9 height 6
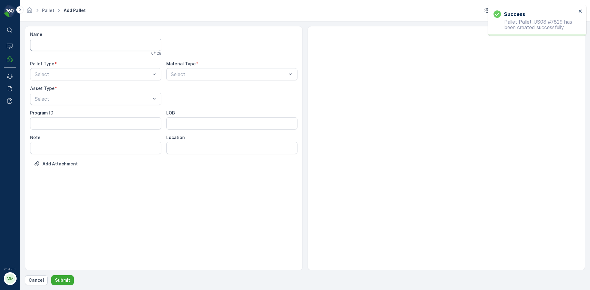
click at [66, 40] on input "Name" at bounding box center [95, 45] width 131 height 12
click at [75, 74] on div at bounding box center [92, 75] width 117 height 6
click at [70, 101] on div "Outgoing" at bounding box center [96, 100] width 124 height 6
click at [149, 97] on div at bounding box center [92, 99] width 117 height 6
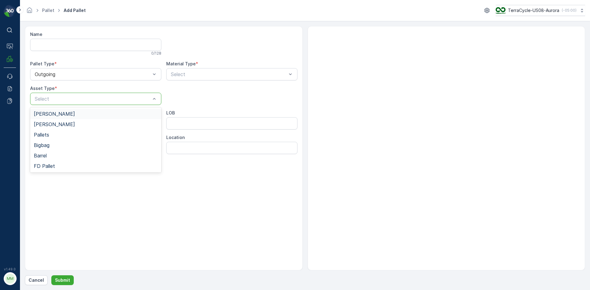
click at [126, 116] on div "Gaylord" at bounding box center [96, 114] width 124 height 6
click at [124, 105] on div "Name 0 / 128 Pallet Type * Outgoing Material Type * Select Asset Type * option …" at bounding box center [163, 103] width 267 height 145
click at [125, 101] on div at bounding box center [92, 99] width 117 height 6
click at [109, 124] on div "Bales" at bounding box center [96, 125] width 124 height 6
click at [212, 73] on div at bounding box center [228, 75] width 117 height 6
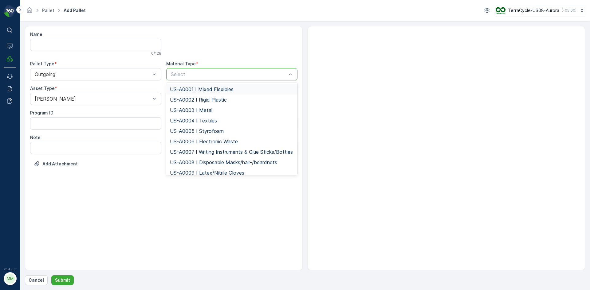
click at [207, 90] on span "US-A0001 I Mixed Flexibles" at bounding box center [202, 90] width 64 height 6
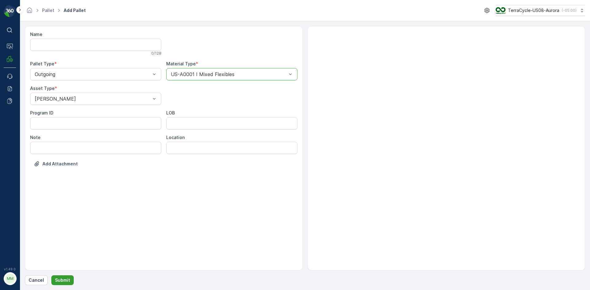
click at [63, 278] on p "Submit" at bounding box center [62, 281] width 15 height 6
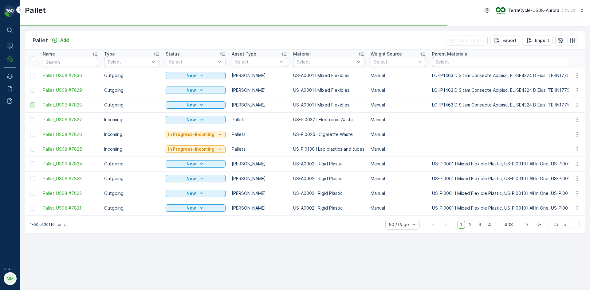
click at [30, 105] on div at bounding box center [32, 105] width 5 height 5
click at [30, 103] on input "checkbox" at bounding box center [30, 103] width 0 height 0
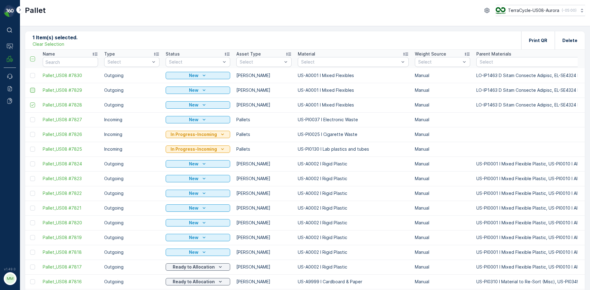
click at [32, 91] on div at bounding box center [32, 90] width 5 height 5
click at [30, 88] on input "checkbox" at bounding box center [30, 88] width 0 height 0
click at [32, 77] on div at bounding box center [32, 75] width 5 height 5
click at [30, 73] on input "checkbox" at bounding box center [30, 73] width 0 height 0
click at [526, 38] on div "Print QR" at bounding box center [538, 40] width 34 height 18
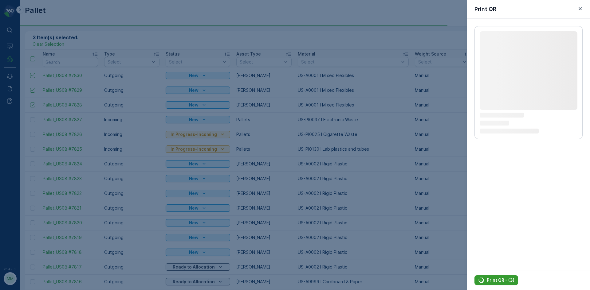
click at [502, 283] on p "Print QR - (3)" at bounding box center [501, 281] width 28 height 6
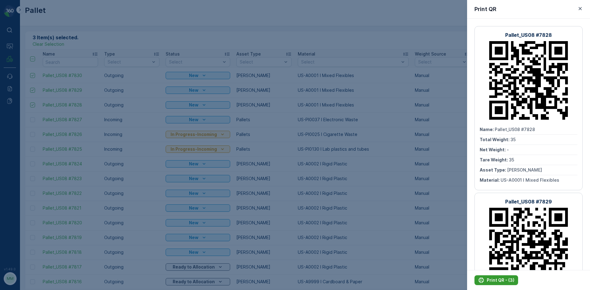
click at [502, 282] on p "Print QR - (3)" at bounding box center [501, 281] width 28 height 6
click at [150, 31] on div at bounding box center [295, 145] width 590 height 290
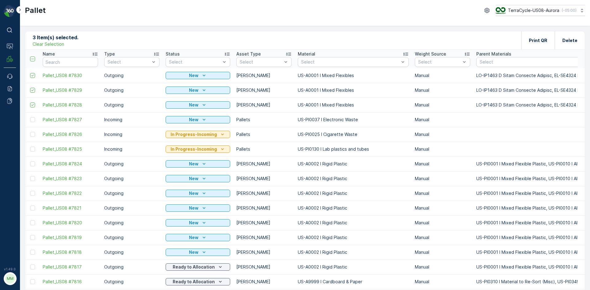
click at [45, 42] on p "Clear Selection" at bounding box center [49, 44] width 32 height 6
click at [62, 40] on p "Add" at bounding box center [64, 40] width 9 height 6
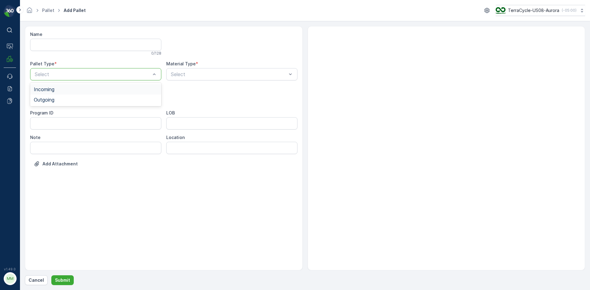
click at [77, 77] on div at bounding box center [92, 75] width 117 height 6
click at [65, 100] on div "Outgoing" at bounding box center [96, 100] width 124 height 6
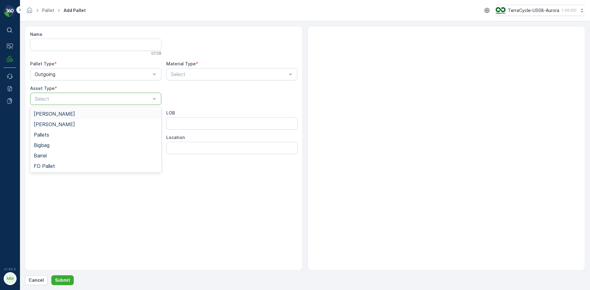
click at [65, 100] on div at bounding box center [92, 99] width 117 height 6
click at [60, 119] on div "Gaylord" at bounding box center [95, 114] width 131 height 10
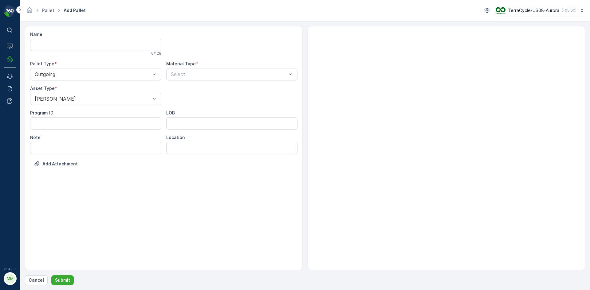
click at [191, 81] on div "Name 0 / 128 Pallet Type * Outgoing Material Type * Select Asset Type * Gaylord…" at bounding box center [163, 103] width 267 height 145
click at [193, 77] on div at bounding box center [228, 75] width 117 height 6
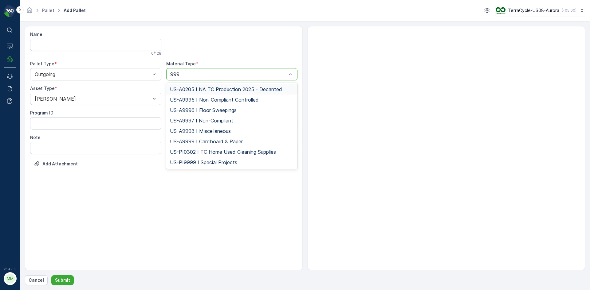
type input "9997"
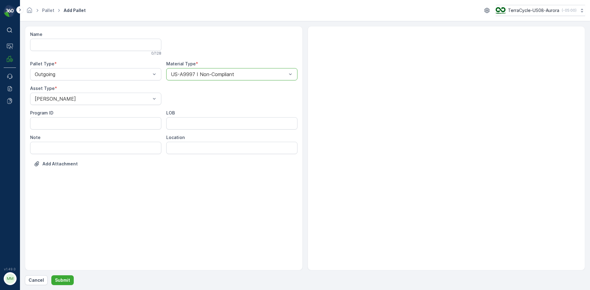
click at [51, 276] on button "Submit" at bounding box center [62, 281] width 22 height 10
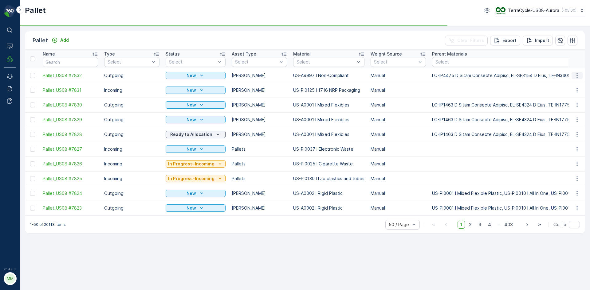
click at [578, 78] on icon "button" at bounding box center [577, 76] width 6 height 6
click at [562, 119] on span "Print QR" at bounding box center [560, 119] width 17 height 6
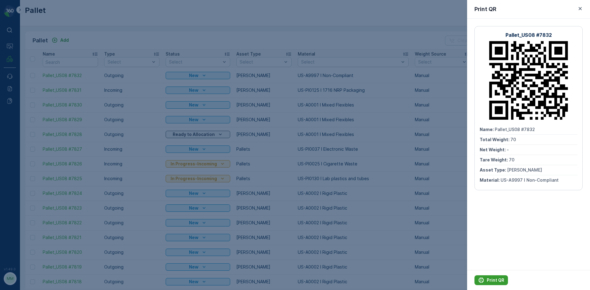
click at [493, 276] on button "Print QR" at bounding box center [492, 281] width 34 height 10
click at [297, 36] on div at bounding box center [295, 145] width 590 height 290
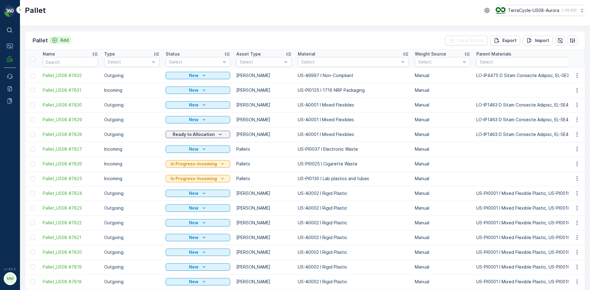
click at [59, 40] on div "Add" at bounding box center [60, 40] width 17 height 6
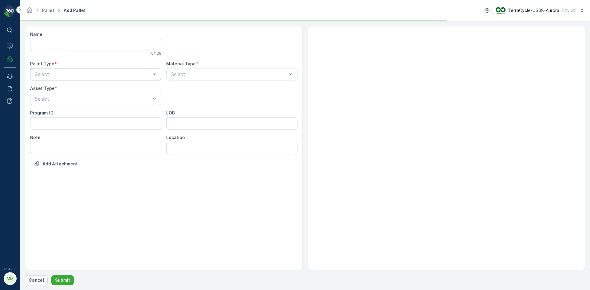
click at [128, 80] on div "Select" at bounding box center [95, 74] width 131 height 12
click at [119, 96] on div "Outgoing" at bounding box center [95, 100] width 131 height 10
click at [118, 98] on div at bounding box center [92, 99] width 117 height 6
click at [110, 116] on div "Gaylord" at bounding box center [96, 114] width 124 height 6
click at [266, 77] on div at bounding box center [228, 75] width 117 height 6
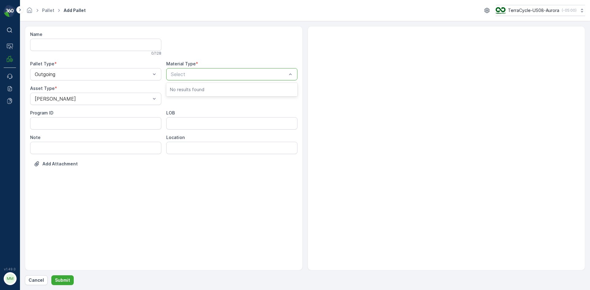
click at [249, 80] on div "Select" at bounding box center [231, 74] width 131 height 12
click at [251, 76] on div at bounding box center [228, 75] width 117 height 6
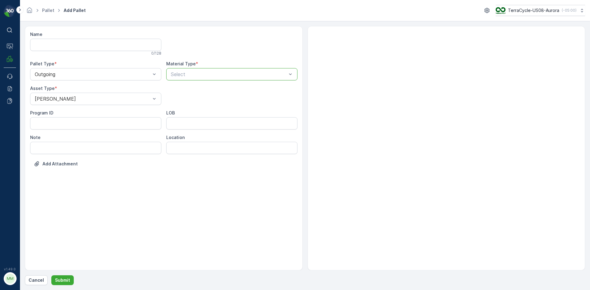
click at [251, 76] on div at bounding box center [228, 75] width 117 height 6
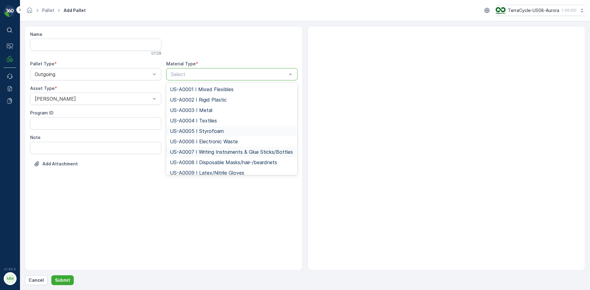
click at [215, 149] on span "US-A0007 I Writing Instruments & Glue Sticks/Bottles" at bounding box center [231, 152] width 123 height 6
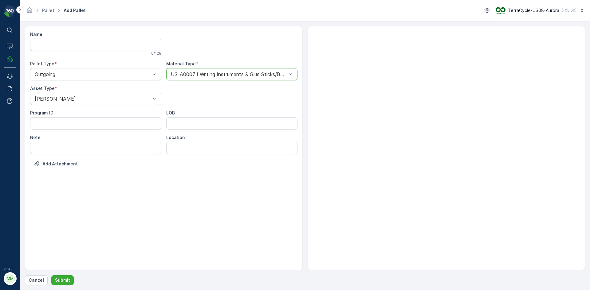
click at [239, 69] on div "US-A0007 I Writing Instruments & Glue Sticks/Bottles" at bounding box center [231, 74] width 131 height 12
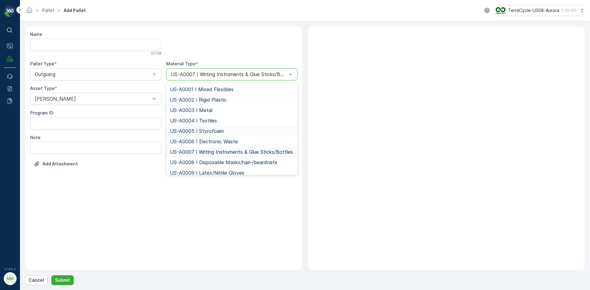
click at [211, 132] on span "US-A0005 I Styrofoam" at bounding box center [197, 131] width 54 height 6
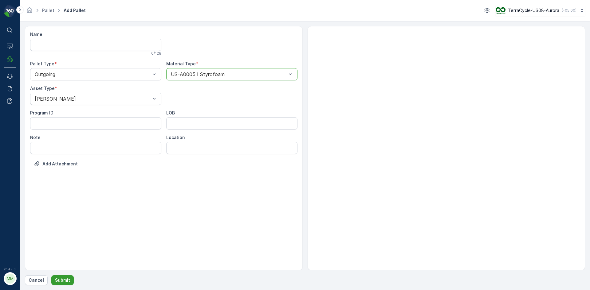
click at [70, 280] on button "Submit" at bounding box center [62, 281] width 22 height 10
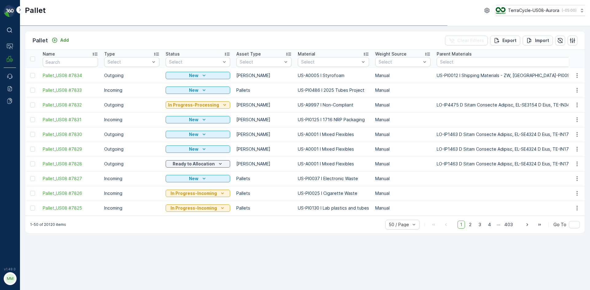
drag, startPoint x: 34, startPoint y: 76, endPoint x: 28, endPoint y: 78, distance: 6.9
click at [34, 76] on div at bounding box center [32, 75] width 5 height 5
click at [30, 73] on input "checkbox" at bounding box center [30, 73] width 0 height 0
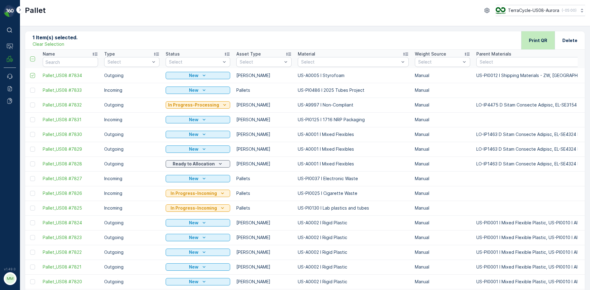
click at [534, 38] on p "Print QR" at bounding box center [538, 40] width 18 height 6
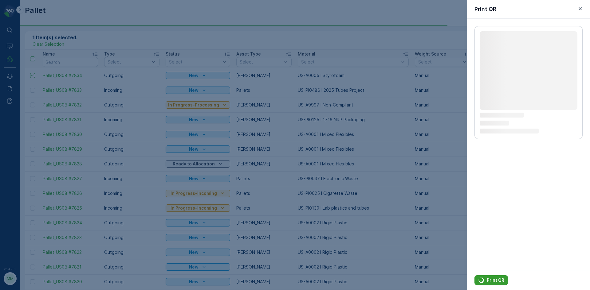
click at [487, 279] on p "Print QR" at bounding box center [496, 281] width 18 height 6
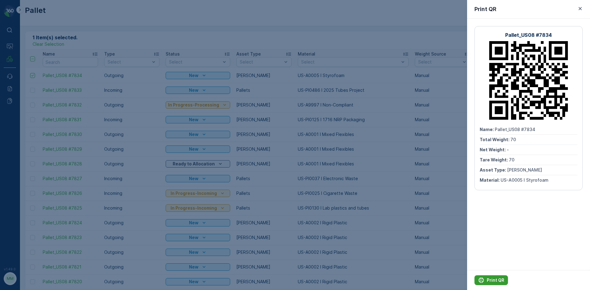
click at [487, 279] on p "Print QR" at bounding box center [496, 281] width 18 height 6
click at [578, 12] on button "button" at bounding box center [580, 8] width 7 height 7
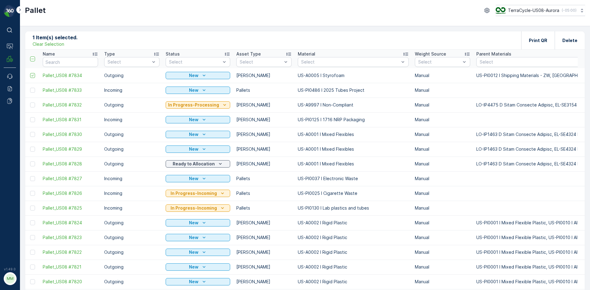
click at [45, 44] on p "Clear Selection" at bounding box center [49, 44] width 32 height 6
click at [65, 39] on p "Add" at bounding box center [64, 40] width 9 height 6
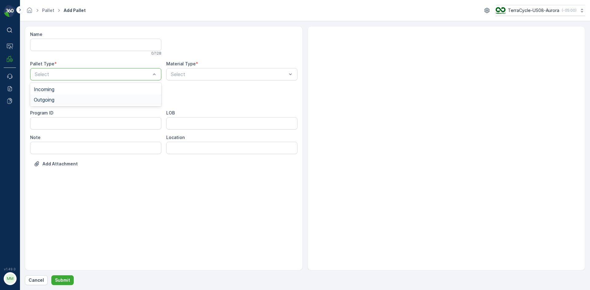
click at [96, 98] on div "Outgoing" at bounding box center [96, 100] width 124 height 6
click at [96, 98] on div at bounding box center [92, 99] width 117 height 6
click at [231, 70] on div "Select" at bounding box center [231, 74] width 131 height 12
click at [140, 98] on div at bounding box center [92, 99] width 117 height 6
click at [122, 114] on div "Gaylord" at bounding box center [96, 114] width 124 height 6
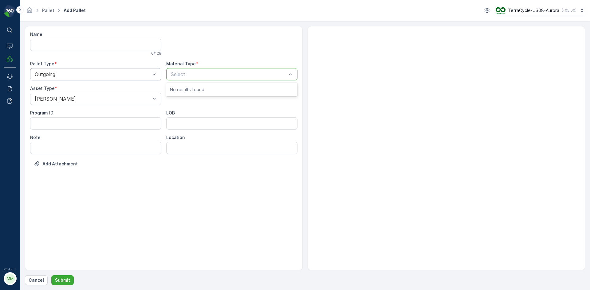
click at [244, 69] on div "Select" at bounding box center [231, 74] width 131 height 12
click at [242, 74] on div at bounding box center [228, 75] width 117 height 6
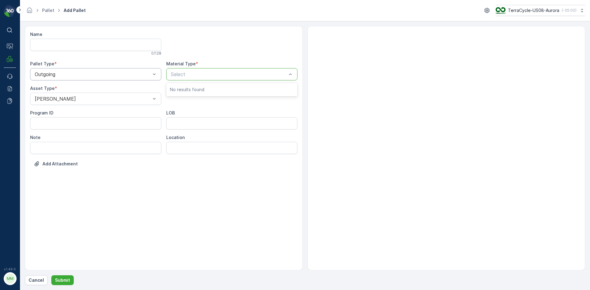
click at [242, 74] on div at bounding box center [228, 75] width 117 height 6
click at [242, 73] on div at bounding box center [228, 75] width 117 height 6
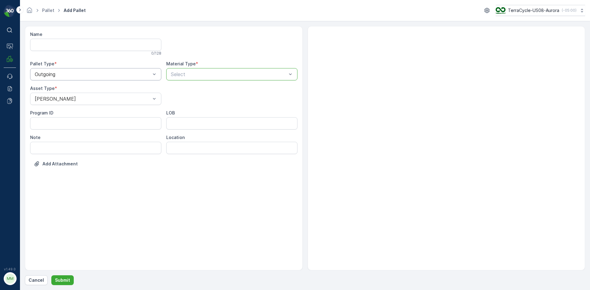
click at [242, 73] on div at bounding box center [228, 75] width 117 height 6
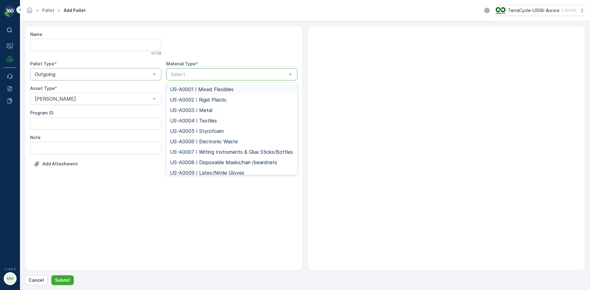
click at [242, 73] on div at bounding box center [228, 75] width 117 height 6
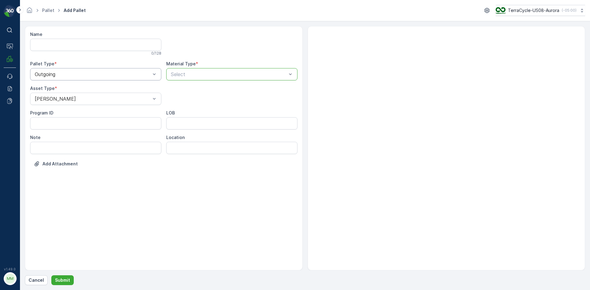
click at [242, 73] on div at bounding box center [228, 75] width 117 height 6
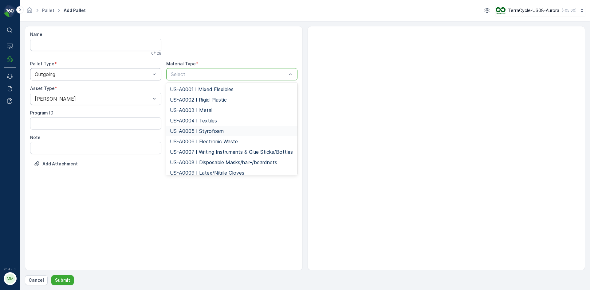
click at [203, 133] on span "US-A0005 I Styrofoam" at bounding box center [197, 131] width 54 height 6
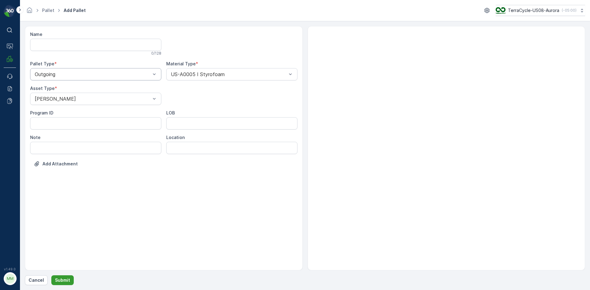
click at [57, 278] on p "Submit" at bounding box center [62, 281] width 15 height 6
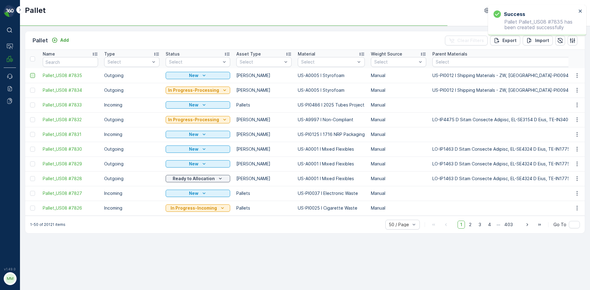
click at [34, 73] on div at bounding box center [32, 75] width 5 height 5
click at [30, 73] on input "checkbox" at bounding box center [30, 73] width 0 height 0
click at [549, 43] on div "Print QR" at bounding box center [538, 40] width 34 height 18
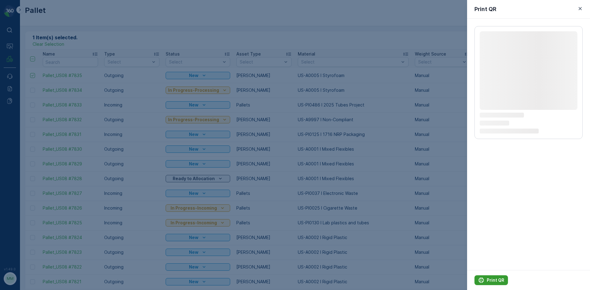
click at [484, 280] on div "Print QR" at bounding box center [491, 281] width 26 height 6
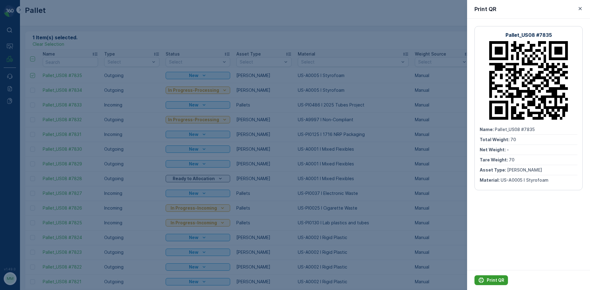
click at [484, 280] on div "Print QR" at bounding box center [491, 281] width 26 height 6
click at [449, 246] on div at bounding box center [295, 145] width 590 height 290
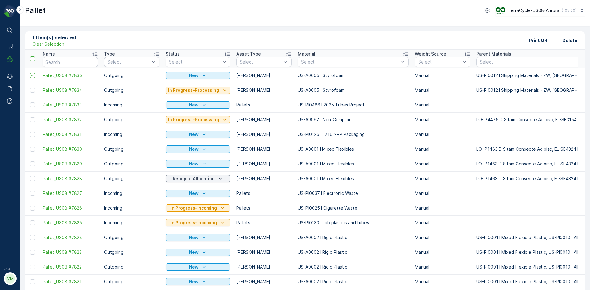
click at [441, 8] on div "Pallet TerraCycle-US08-Aurora ( -05:00 )" at bounding box center [305, 10] width 560 height 11
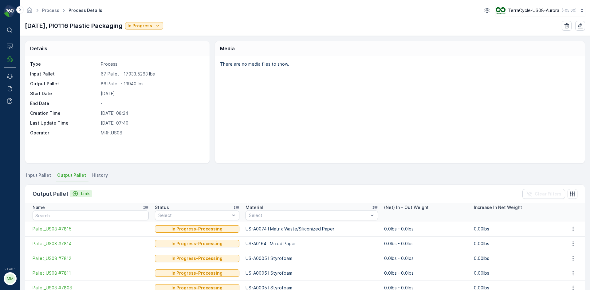
click at [81, 192] on p "Link" at bounding box center [85, 194] width 9 height 6
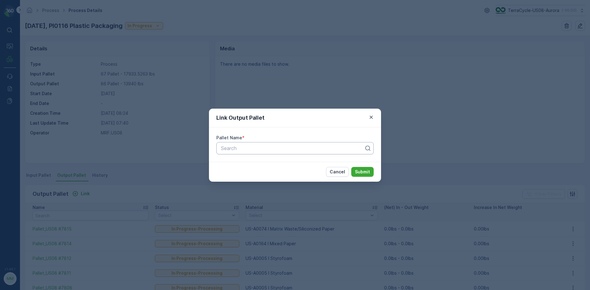
click at [243, 146] on div at bounding box center [292, 149] width 144 height 6
type input "7828"
click at [250, 165] on span "Pallet_US08 #7828" at bounding box center [242, 164] width 44 height 6
click at [358, 173] on p "Submit" at bounding box center [362, 172] width 15 height 6
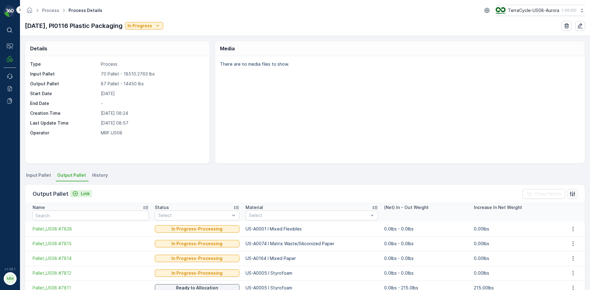
click at [85, 195] on p "Link" at bounding box center [85, 194] width 9 height 6
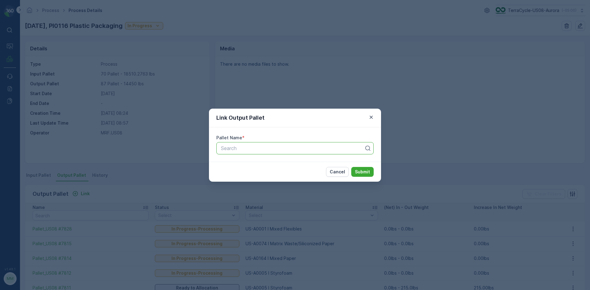
click at [254, 147] on div at bounding box center [292, 149] width 144 height 6
type input "7832"
click at [351, 167] on button "Submit" at bounding box center [362, 172] width 22 height 10
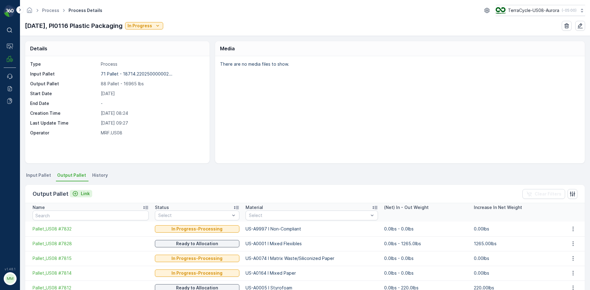
click at [85, 194] on p "Link" at bounding box center [85, 194] width 9 height 6
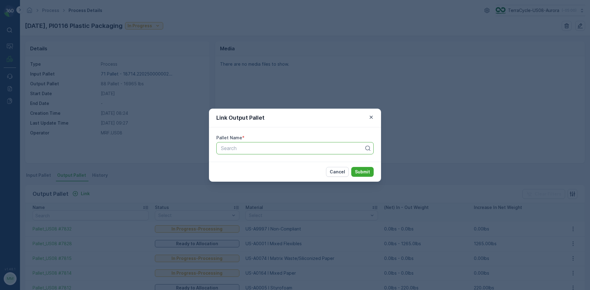
click at [264, 148] on div at bounding box center [292, 149] width 144 height 6
type input "7834"
click at [260, 172] on span "Pallet_US08 #7834" at bounding box center [242, 174] width 44 height 6
click at [369, 171] on p "Submit" at bounding box center [362, 172] width 15 height 6
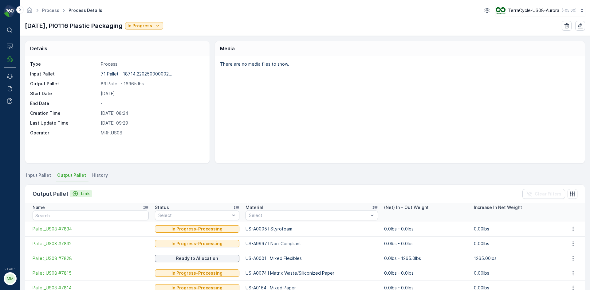
click at [81, 191] on p "Link" at bounding box center [85, 194] width 9 height 6
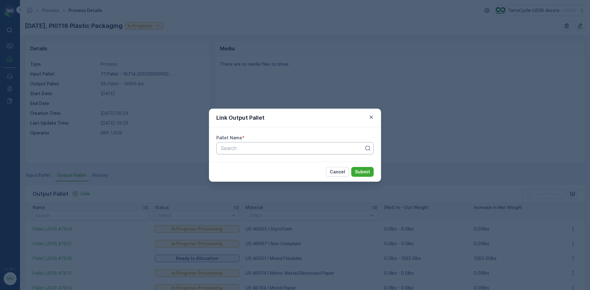
click at [247, 146] on div at bounding box center [292, 149] width 144 height 6
type input "7835"
click at [265, 165] on div "Pallet_US08 #7835" at bounding box center [295, 164] width 150 height 6
click at [368, 172] on p "Submit" at bounding box center [362, 172] width 15 height 6
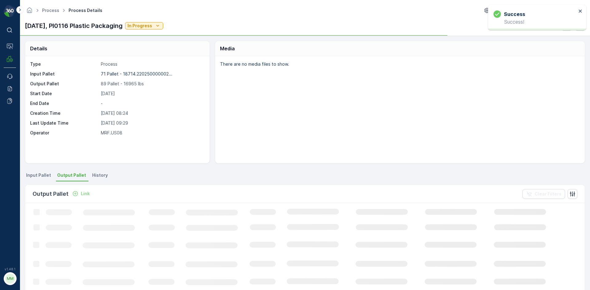
click at [82, 194] on p "Link" at bounding box center [85, 194] width 9 height 6
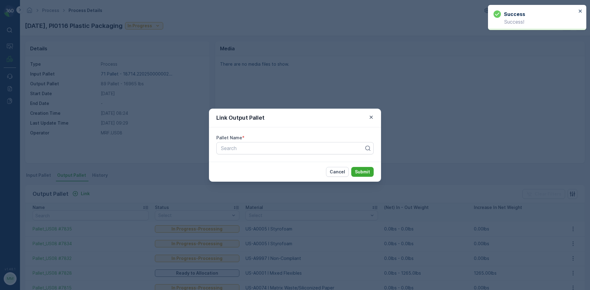
click at [282, 155] on div "Pallet Name * Search" at bounding box center [295, 145] width 172 height 34
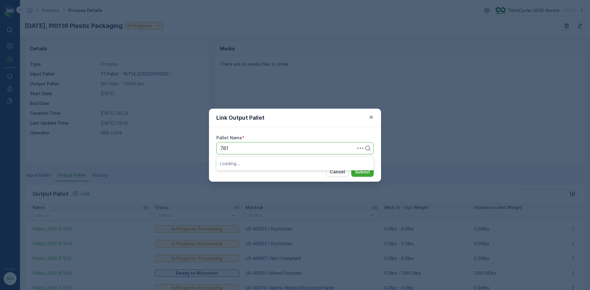
type input "7818"
click at [282, 162] on div "Pallet_US08 #7818" at bounding box center [295, 164] width 150 height 6
click at [362, 170] on p "Submit" at bounding box center [362, 172] width 15 height 6
click at [369, 116] on icon "button" at bounding box center [371, 117] width 6 height 6
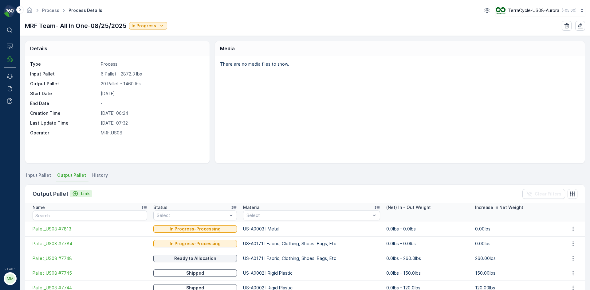
click at [82, 195] on p "Link" at bounding box center [85, 194] width 9 height 6
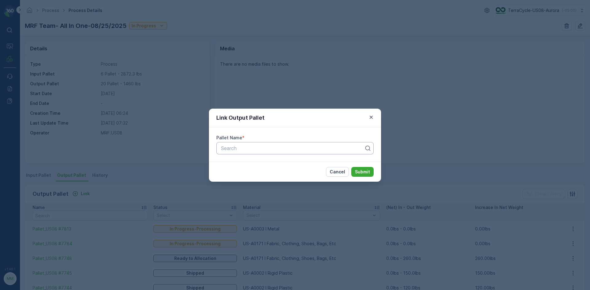
click at [234, 150] on div at bounding box center [292, 149] width 144 height 6
type input "7817"
click at [274, 176] on div "Pallet_US08 #7817" at bounding box center [295, 174] width 150 height 6
click at [361, 174] on p "Submit" at bounding box center [362, 172] width 15 height 6
